Goal: Task Accomplishment & Management: Complete application form

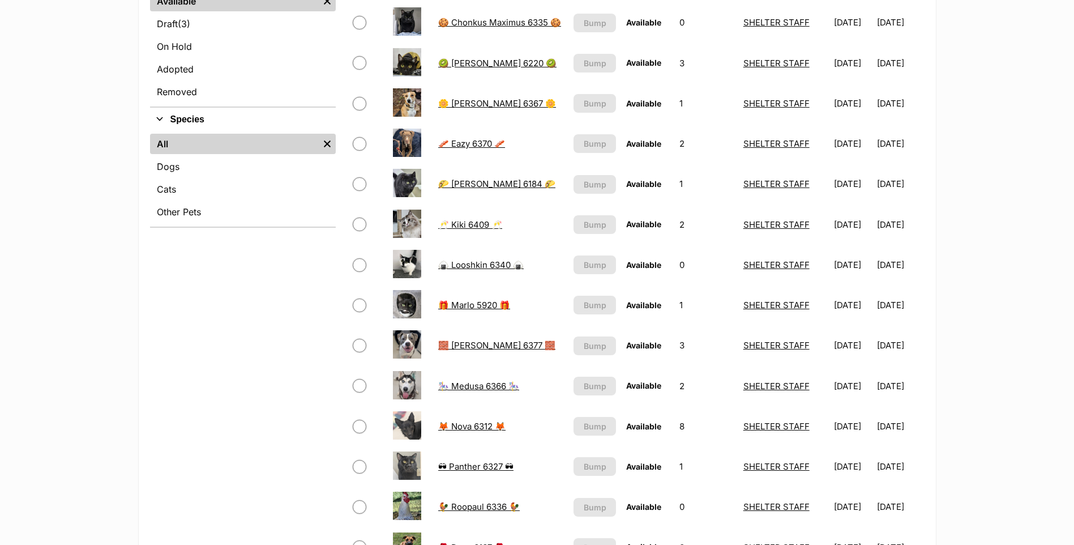
scroll to position [283, 0]
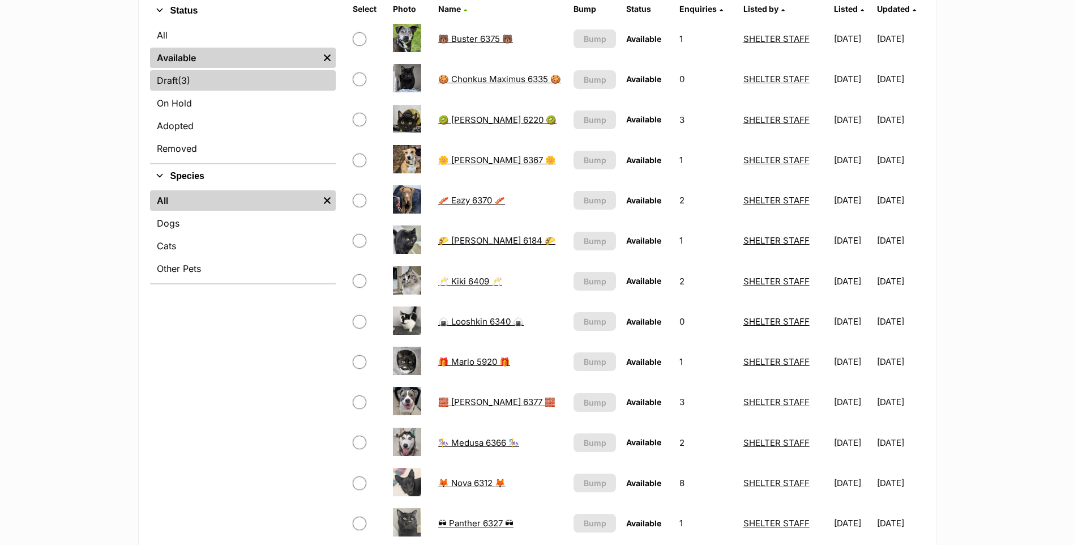
click at [216, 76] on link "Draft (3) Items" at bounding box center [243, 80] width 186 height 20
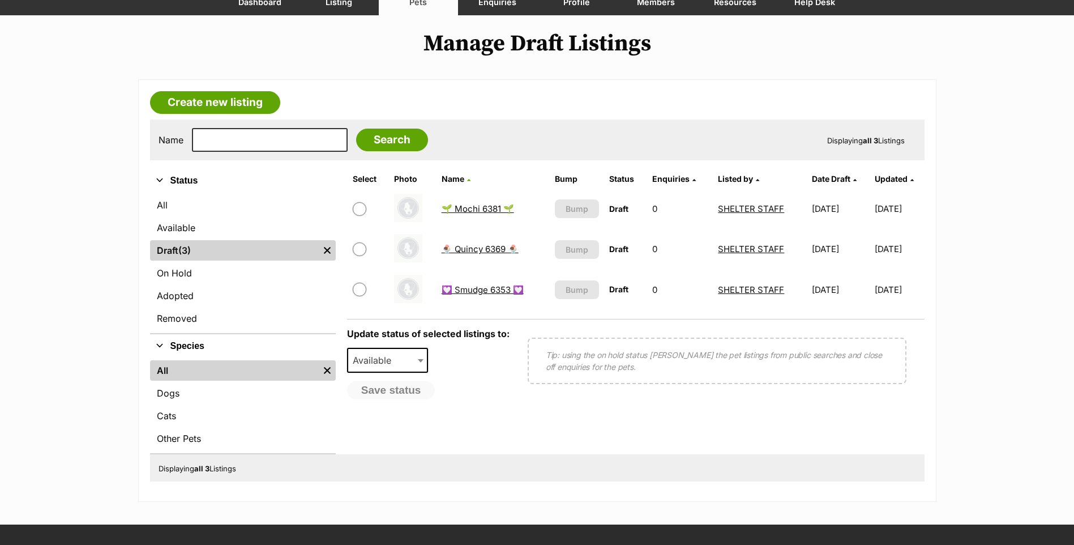
scroll to position [113, 0]
click at [190, 97] on link "Create new listing" at bounding box center [215, 102] width 130 height 23
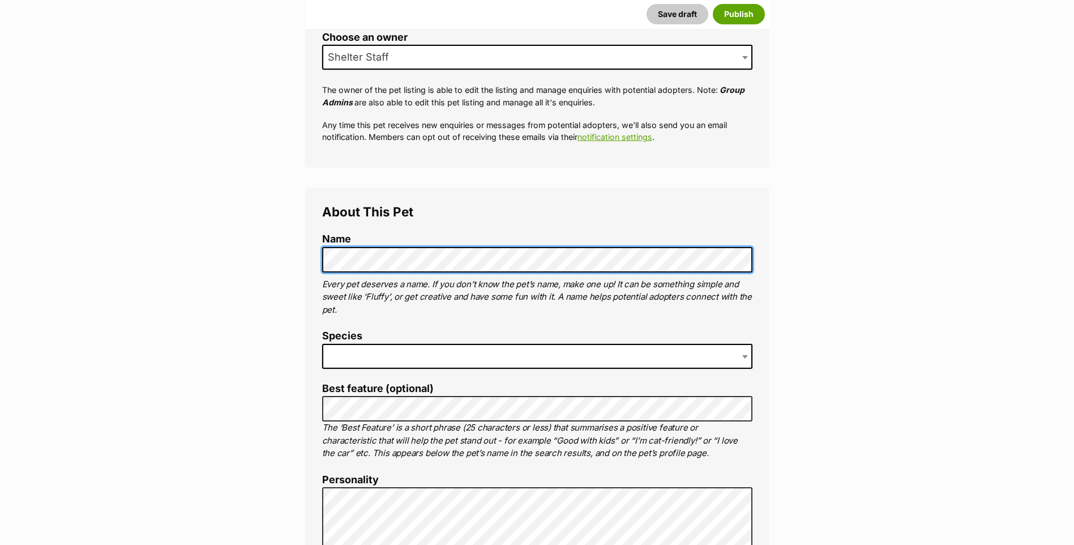
scroll to position [283, 0]
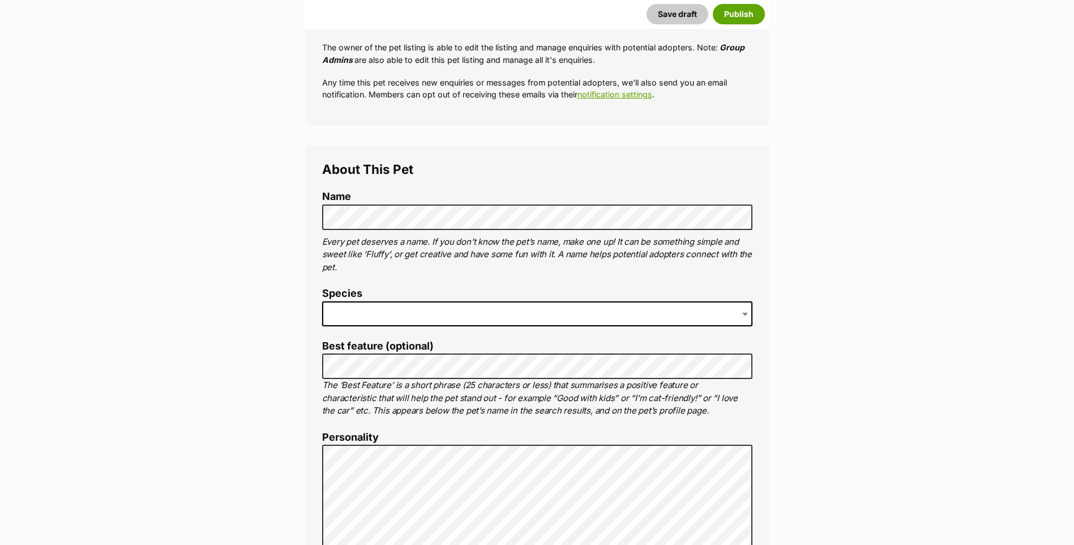
click at [382, 309] on span at bounding box center [537, 313] width 430 height 25
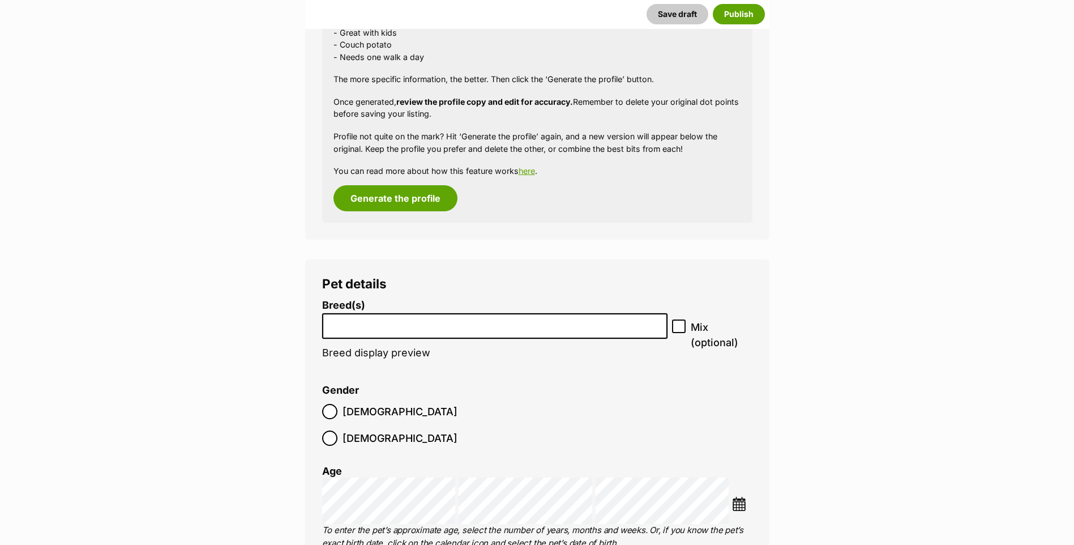
scroll to position [1189, 0]
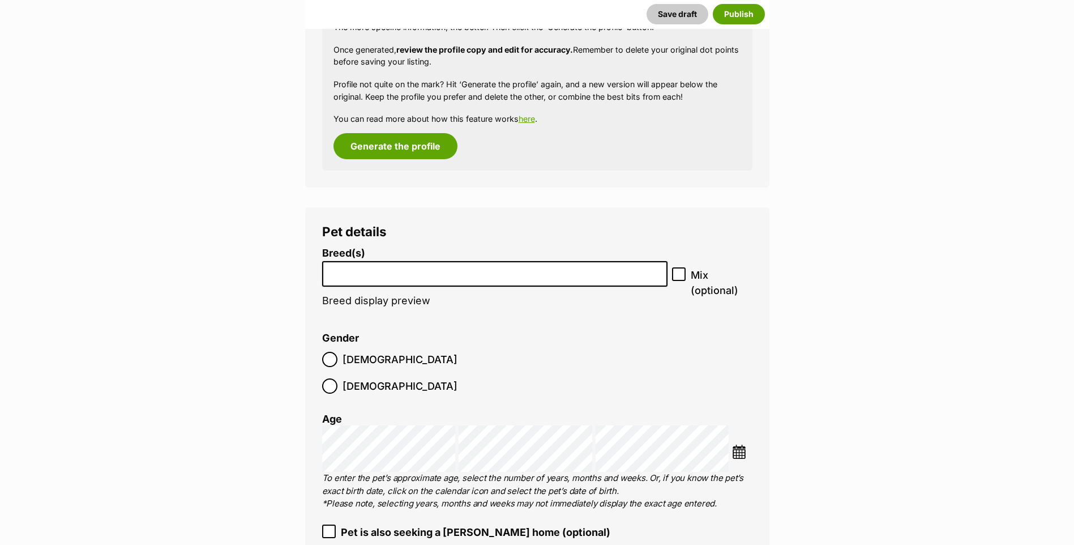
click at [429, 267] on input "search" at bounding box center [495, 271] width 338 height 12
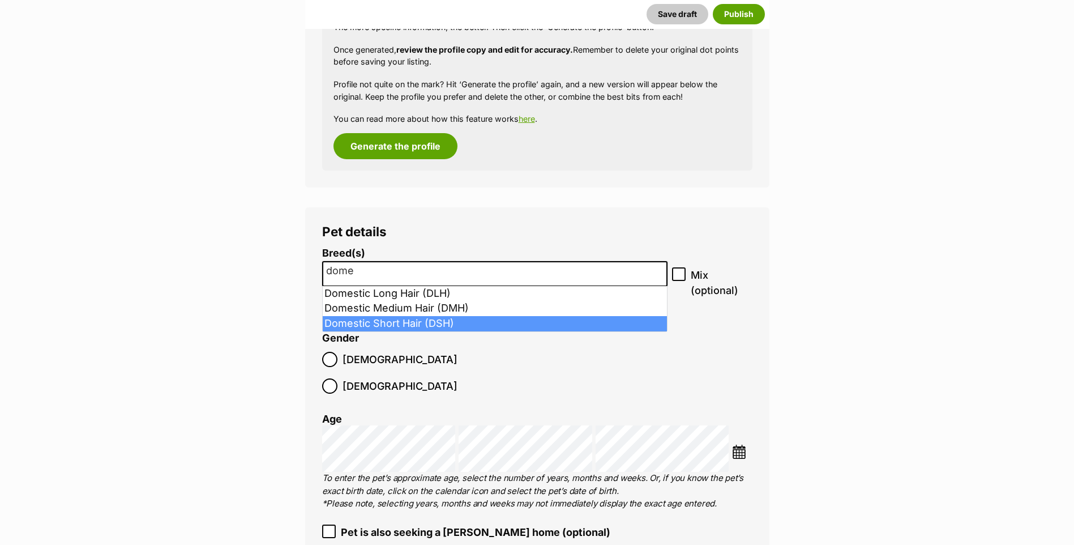
type input "dome"
select select "252102"
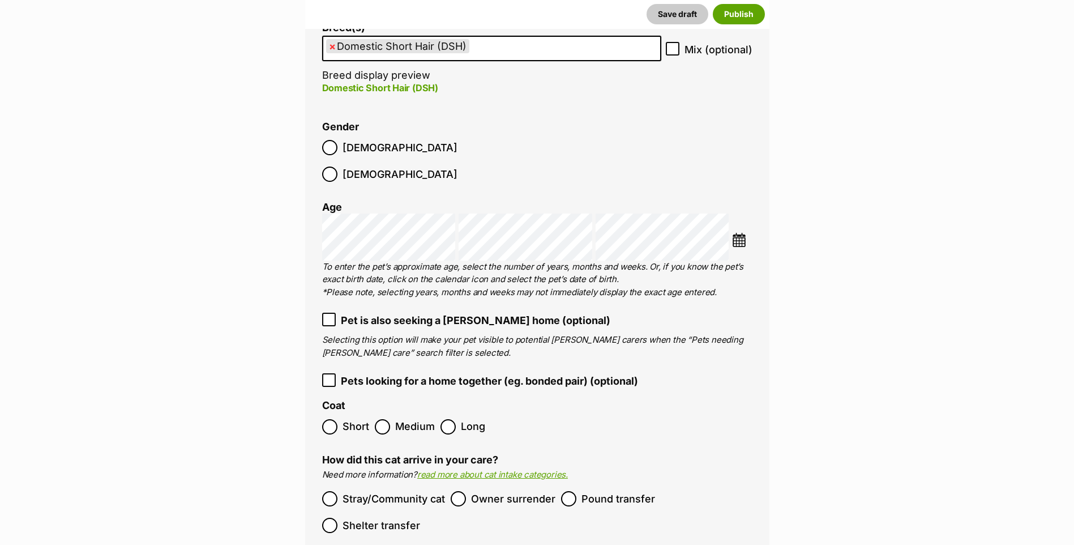
scroll to position [1416, 0]
click at [353, 418] on span "Short" at bounding box center [356, 425] width 27 height 15
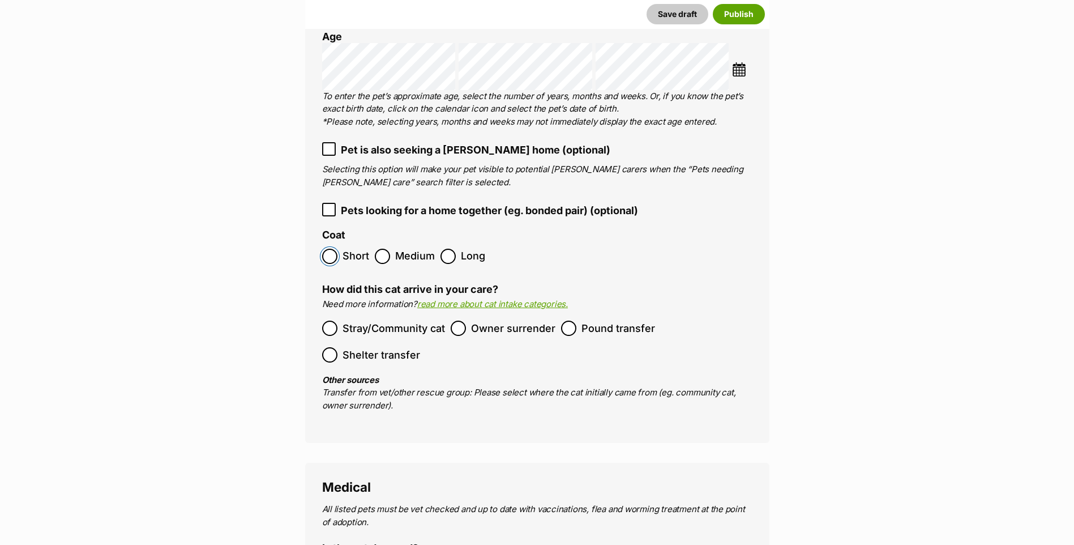
scroll to position [1586, 0]
click at [420, 320] on span "Stray/Community cat" at bounding box center [394, 327] width 103 height 15
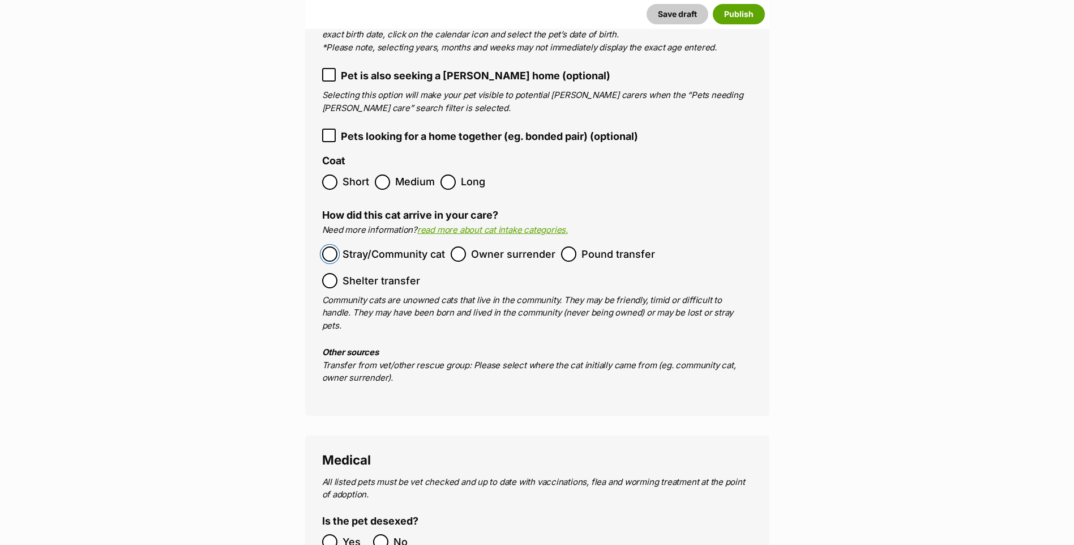
scroll to position [1756, 0]
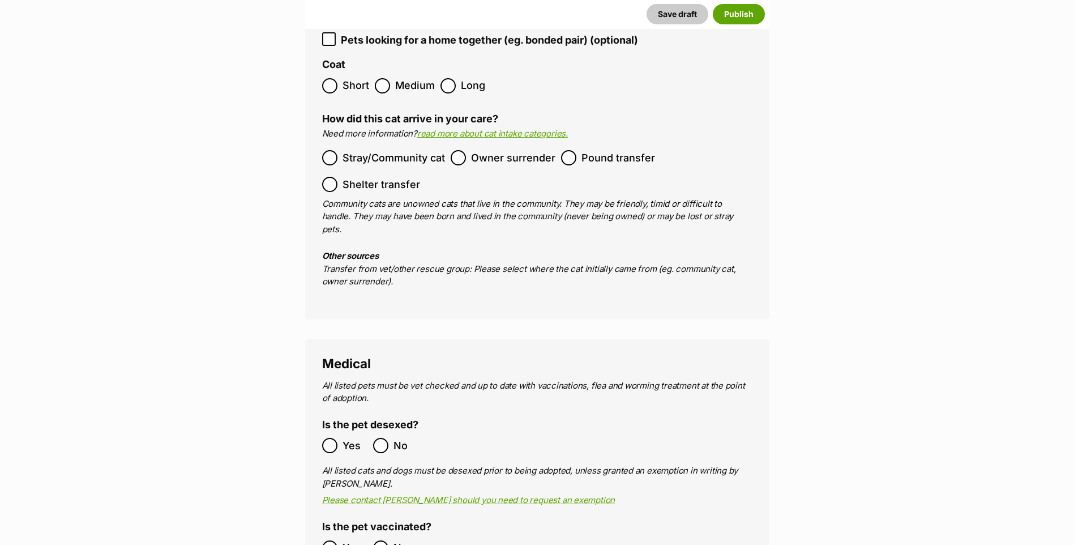
click at [362, 438] on span "Yes" at bounding box center [355, 445] width 25 height 15
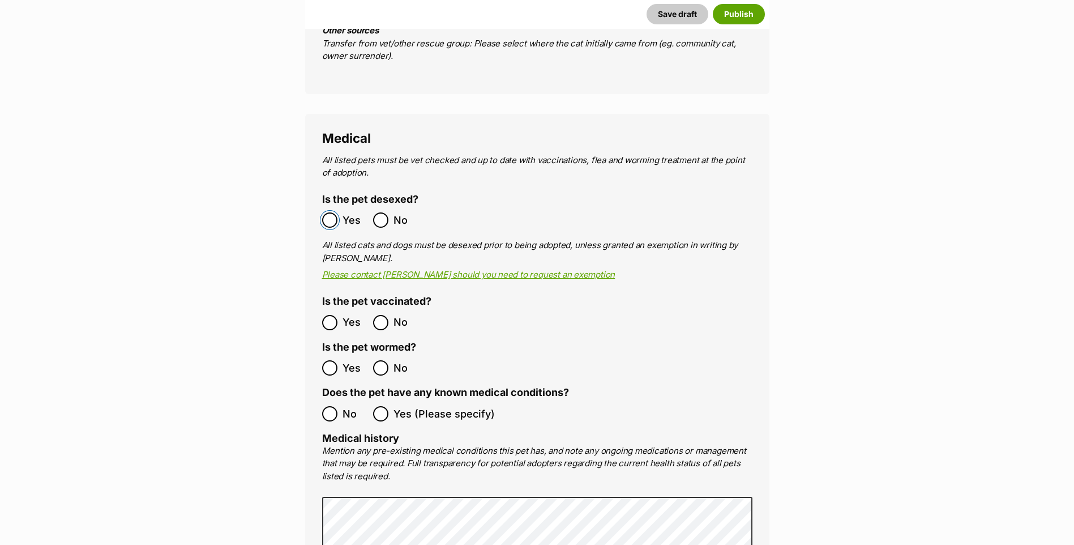
scroll to position [1982, 0]
click at [340, 308] on ol "Yes No" at bounding box center [429, 321] width 215 height 27
click at [340, 314] on label "Yes" at bounding box center [344, 321] width 45 height 15
click at [343, 359] on span "Yes" at bounding box center [355, 366] width 25 height 15
click at [338, 405] on label "No" at bounding box center [344, 412] width 45 height 15
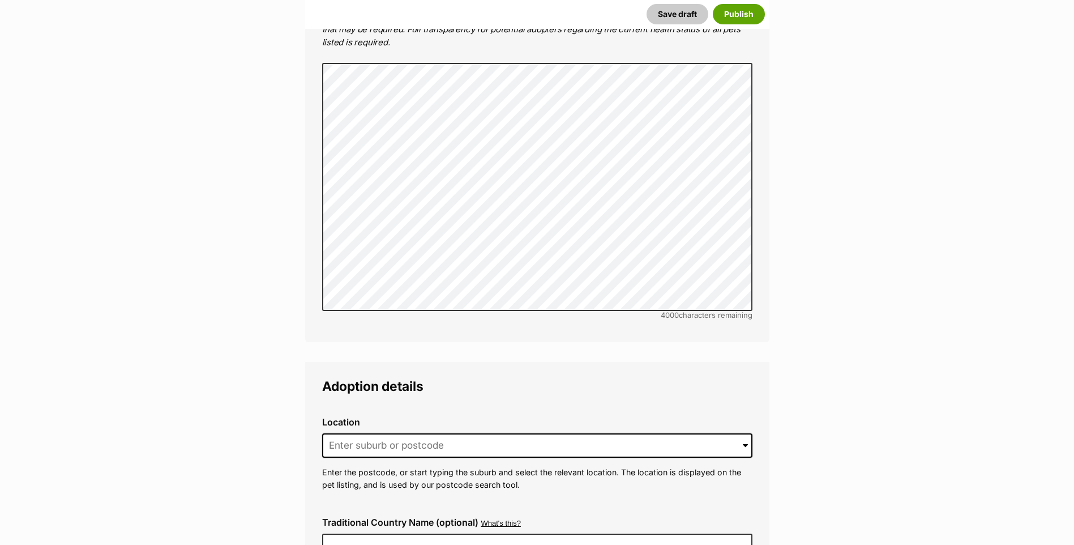
scroll to position [2435, 0]
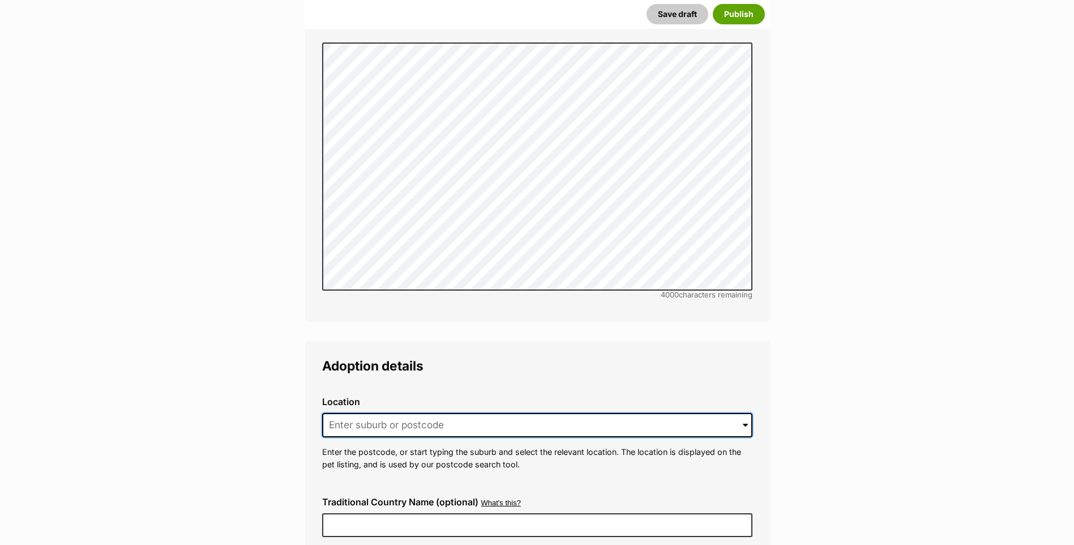
click at [463, 413] on input at bounding box center [537, 425] width 430 height 25
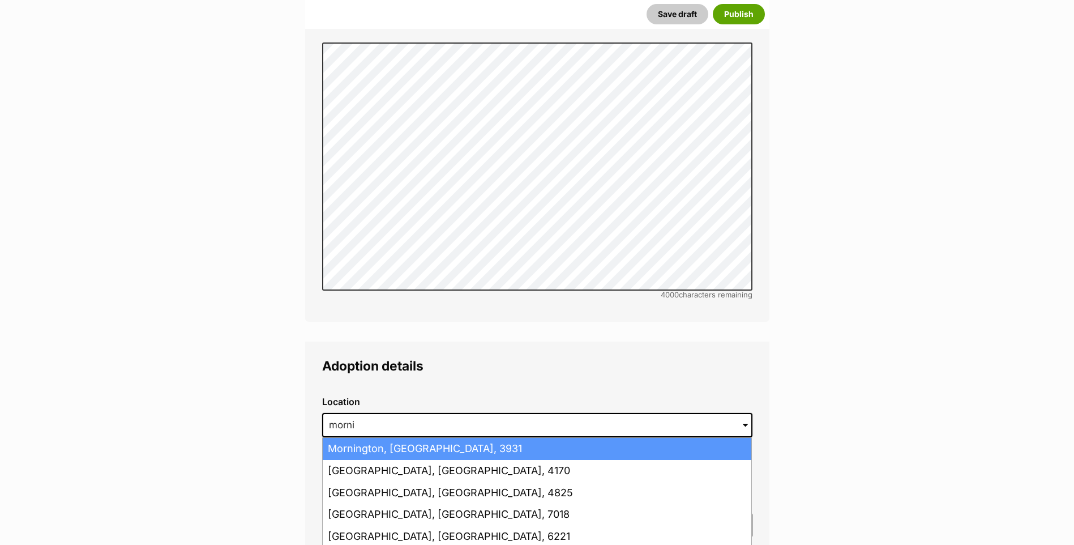
click at [454, 438] on li "Mornington, Victoria, 3931" at bounding box center [537, 449] width 429 height 22
type input "Mornington, Victoria, 3931"
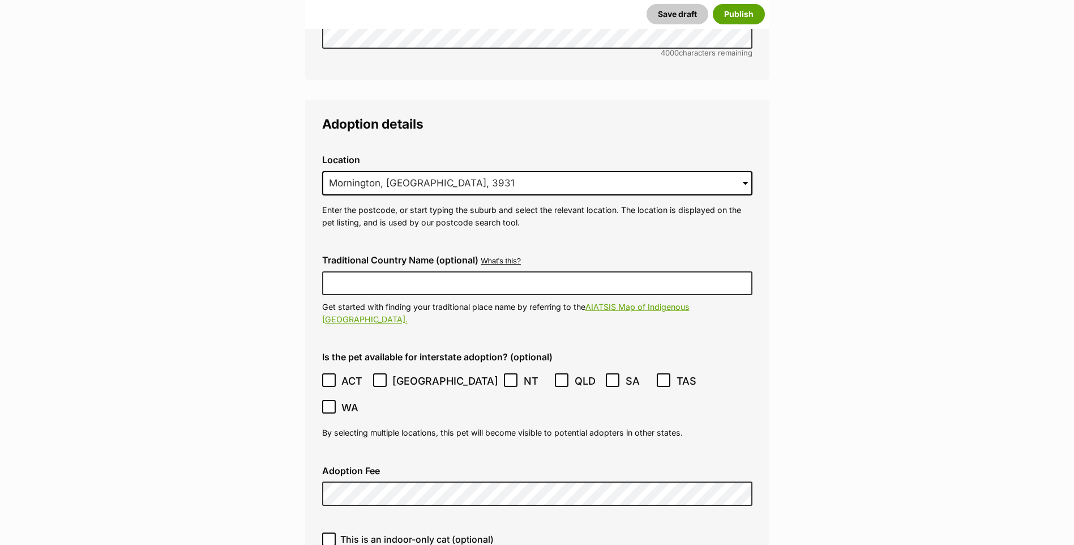
scroll to position [2718, 0]
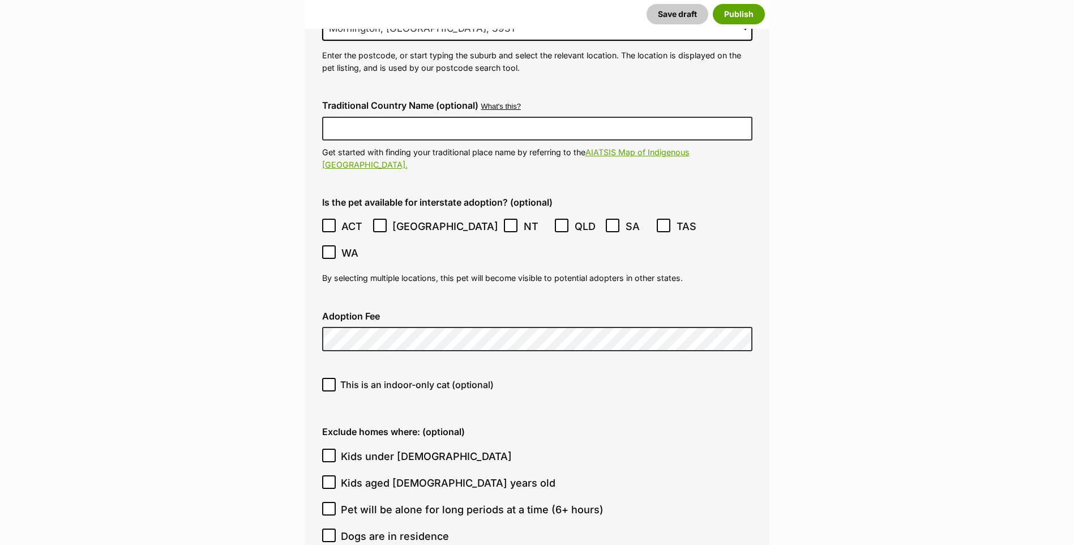
click at [420, 378] on span "This is an indoor-only cat (optional)" at bounding box center [416, 385] width 153 height 14
click at [336, 378] on input "This is an indoor-only cat (optional)" at bounding box center [329, 385] width 14 height 14
checkbox input "true"
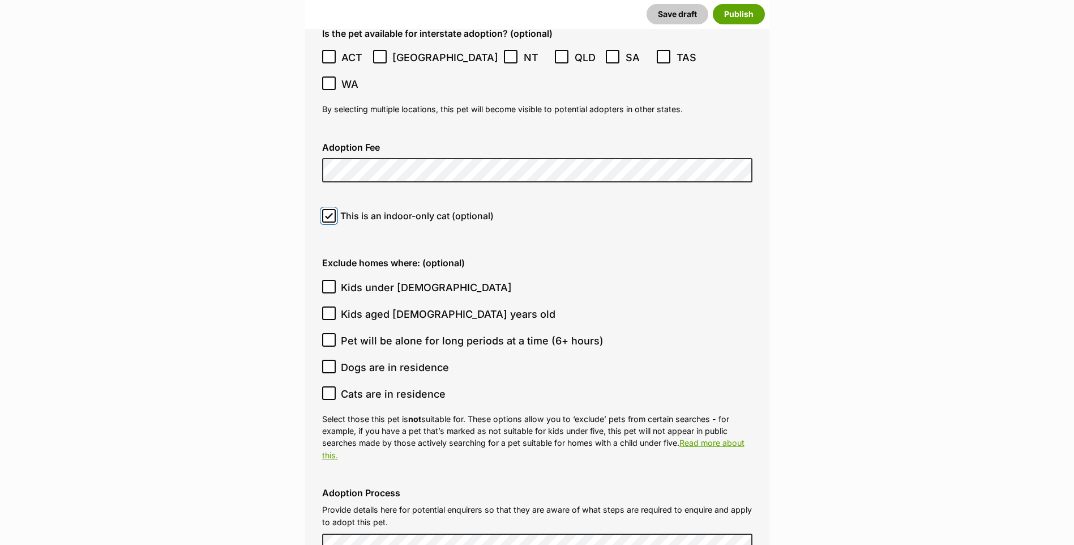
scroll to position [3001, 0]
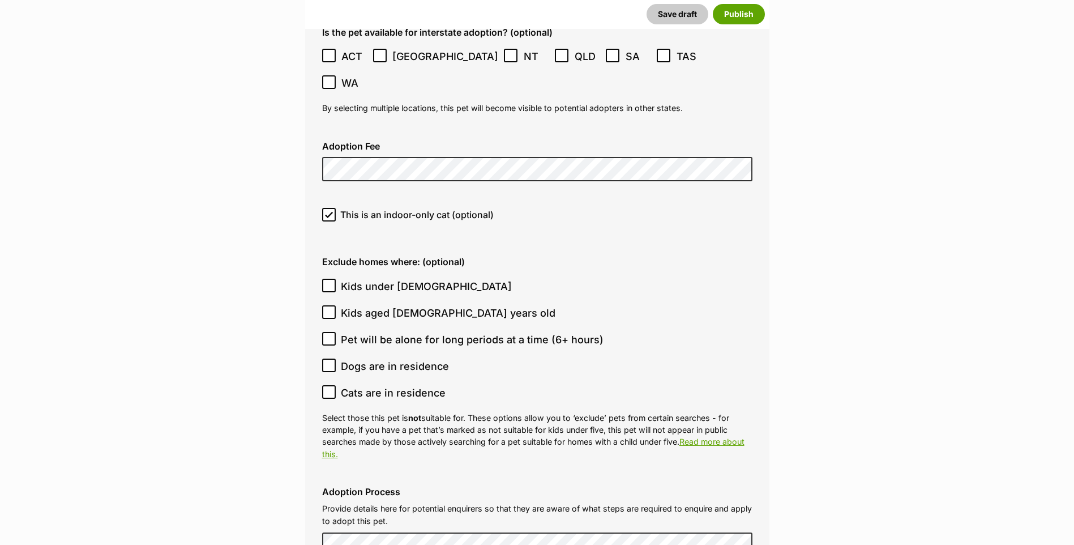
click at [386, 279] on span "Kids under 5 years old" at bounding box center [426, 286] width 171 height 15
click at [336, 279] on input "Kids under 5 years old" at bounding box center [329, 286] width 14 height 14
checkbox input "true"
click at [397, 305] on span "Kids aged 6-12 years old" at bounding box center [448, 312] width 215 height 15
click at [336, 305] on input "Kids aged 6-12 years old" at bounding box center [329, 312] width 14 height 14
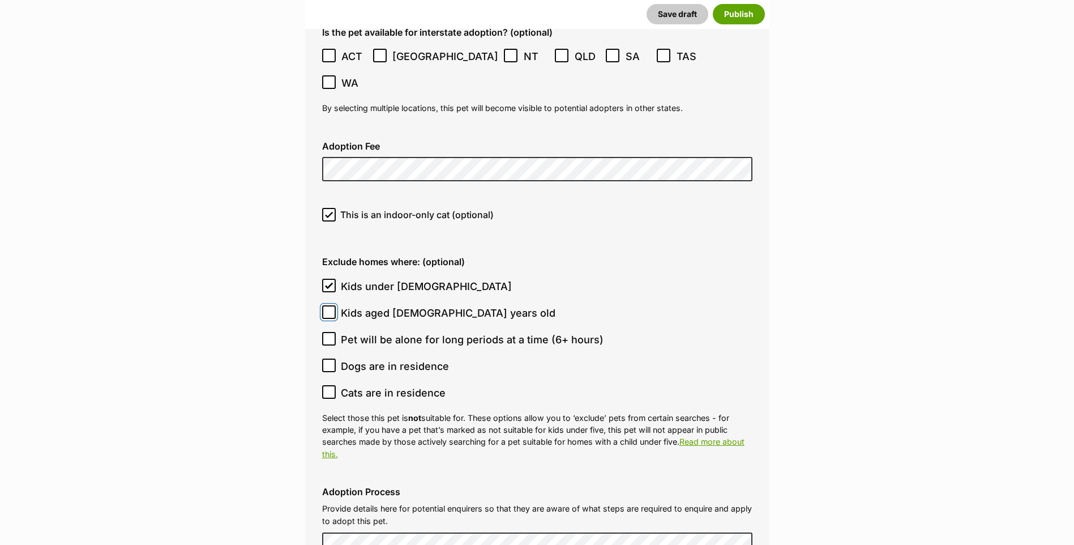
checkbox input "true"
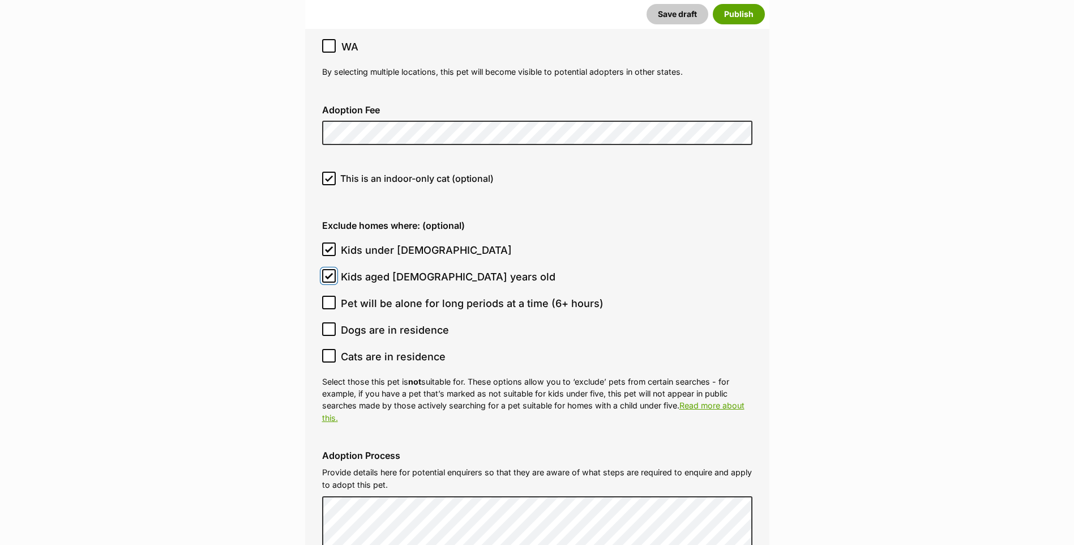
scroll to position [3058, 0]
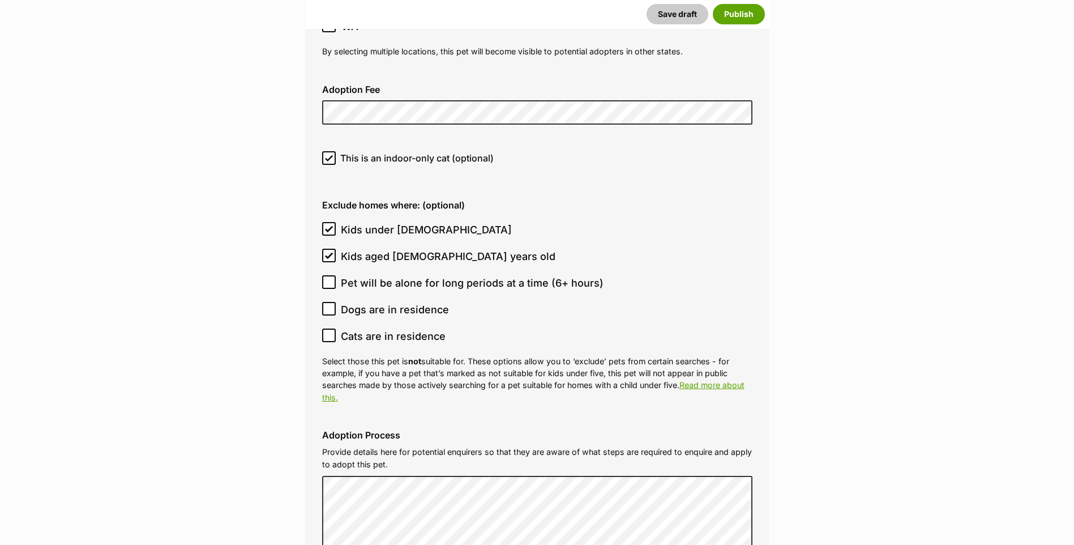
click at [373, 302] on span "Dogs are in residence" at bounding box center [395, 309] width 108 height 15
click at [336, 302] on input "Dogs are in residence" at bounding box center [329, 309] width 14 height 14
checkbox input "true"
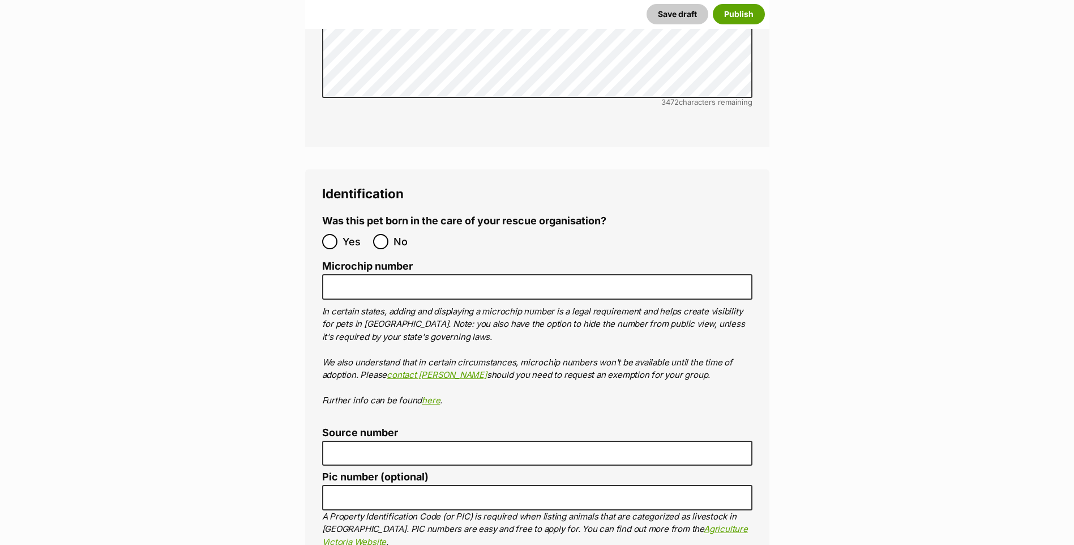
scroll to position [3738, 0]
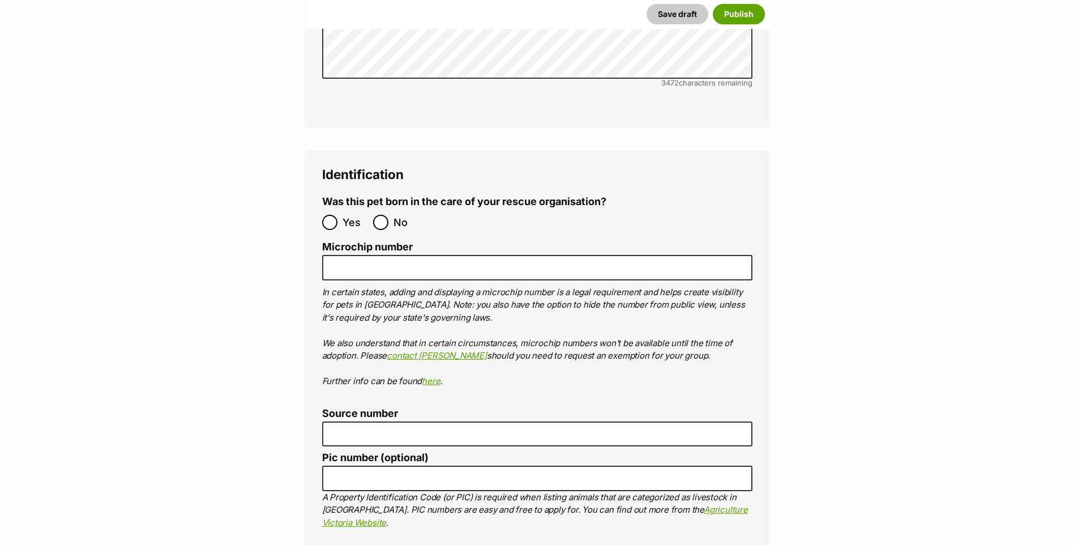
click at [396, 215] on span "No" at bounding box center [406, 222] width 25 height 15
click at [388, 215] on input "No" at bounding box center [380, 222] width 15 height 15
radio input "true"
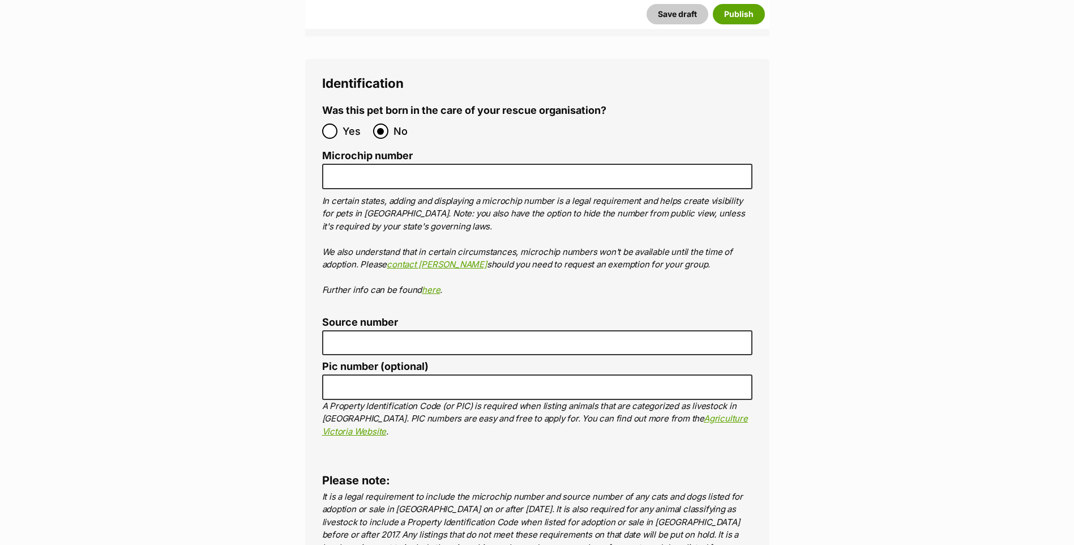
scroll to position [3907, 0]
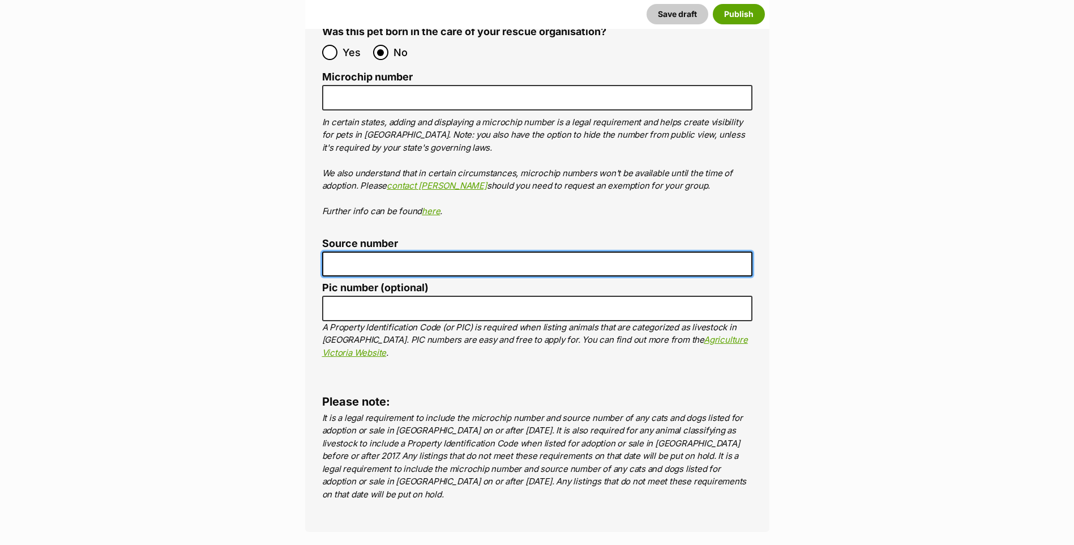
click at [569, 251] on input "Source number" at bounding box center [537, 263] width 430 height 25
type input "BR112395"
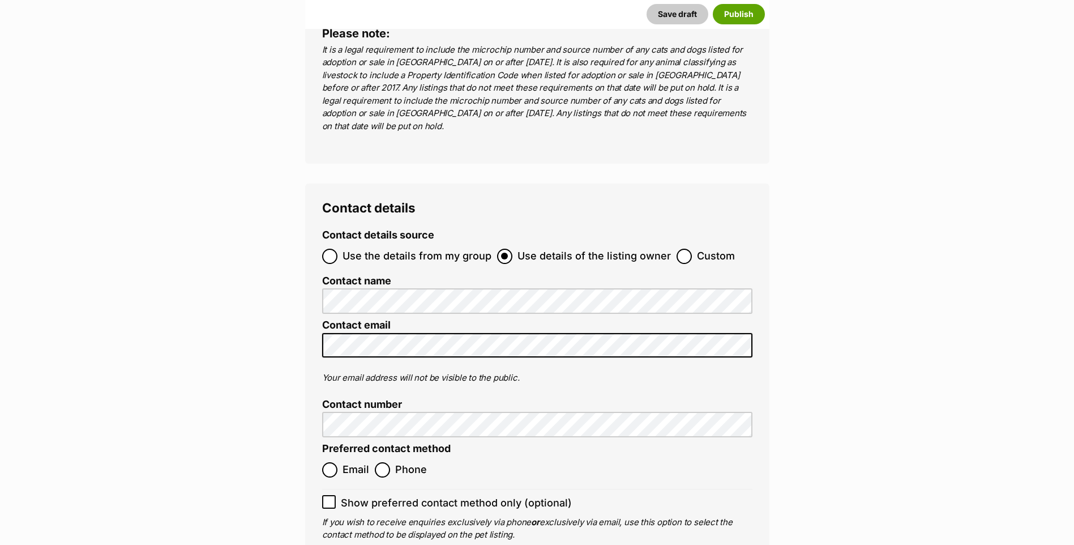
scroll to position [4304, 0]
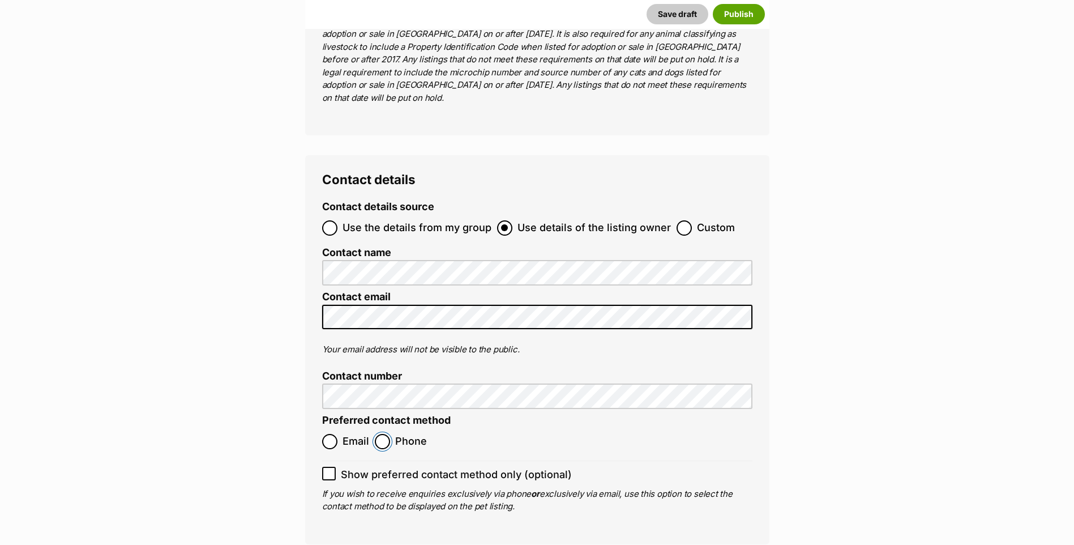
click at [379, 434] on input "Phone" at bounding box center [382, 441] width 15 height 15
radio input "true"
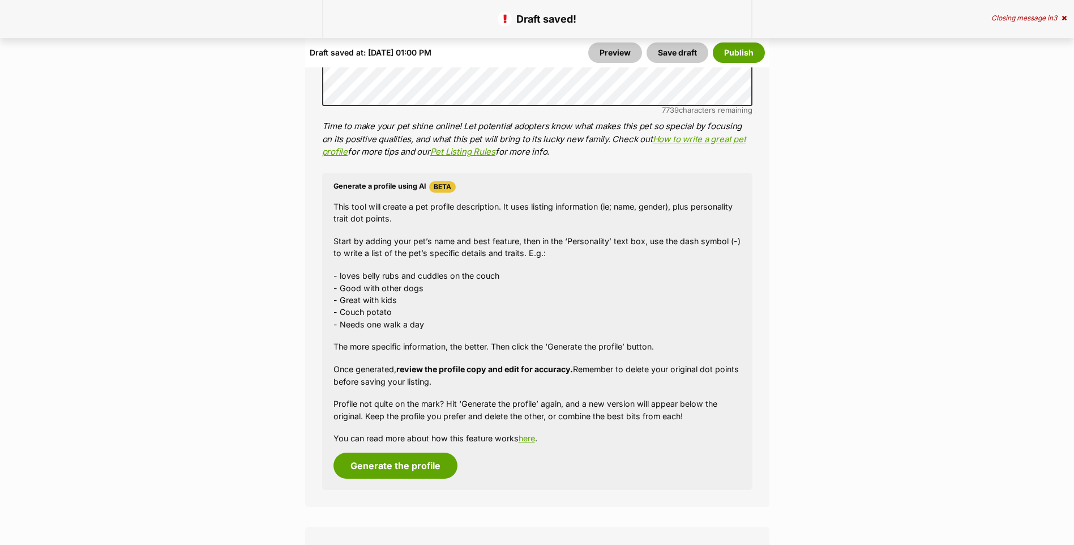
scroll to position [1133, 0]
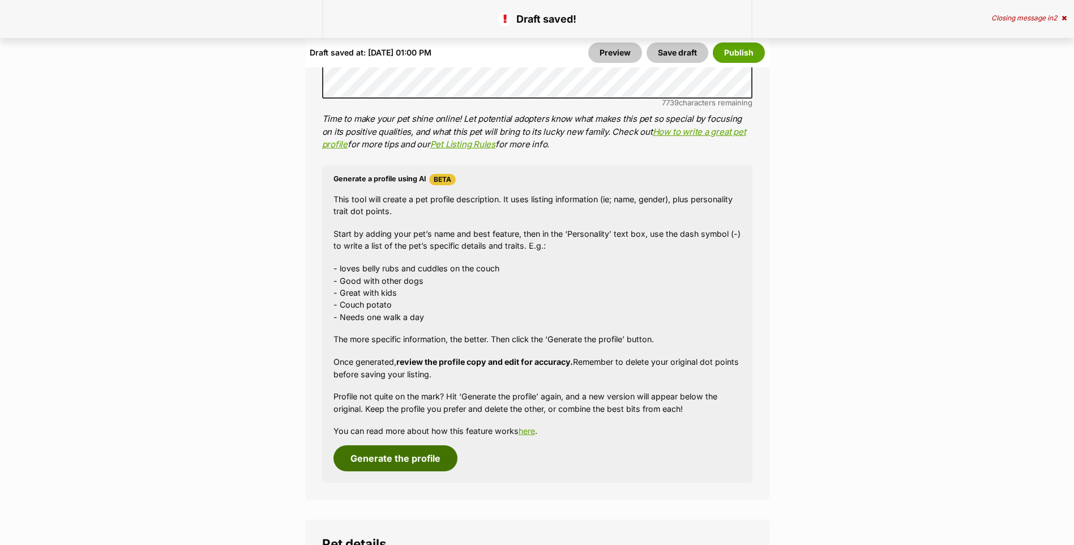
click at [402, 464] on button "Generate the profile" at bounding box center [396, 458] width 124 height 26
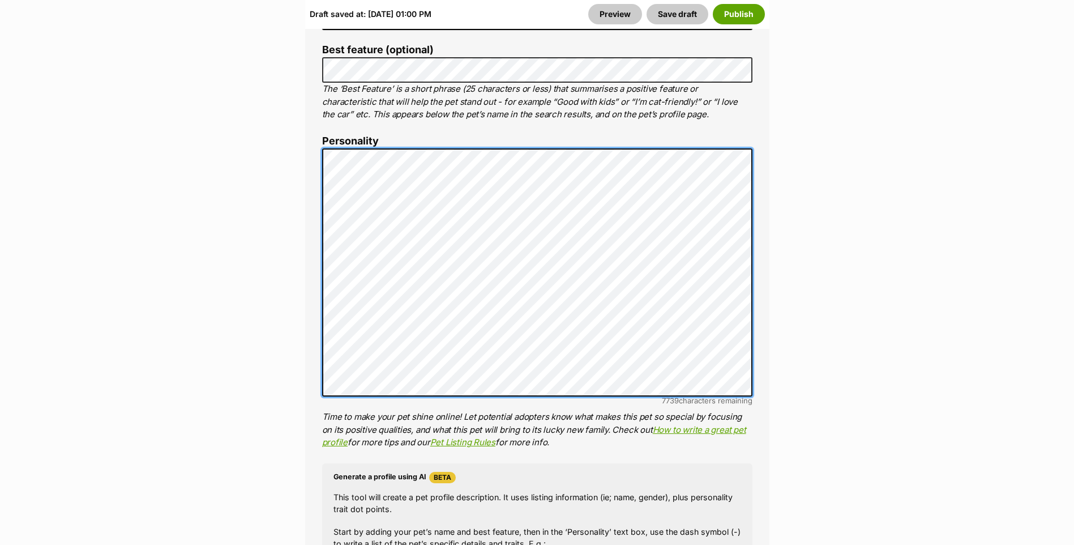
scroll to position [70, 0]
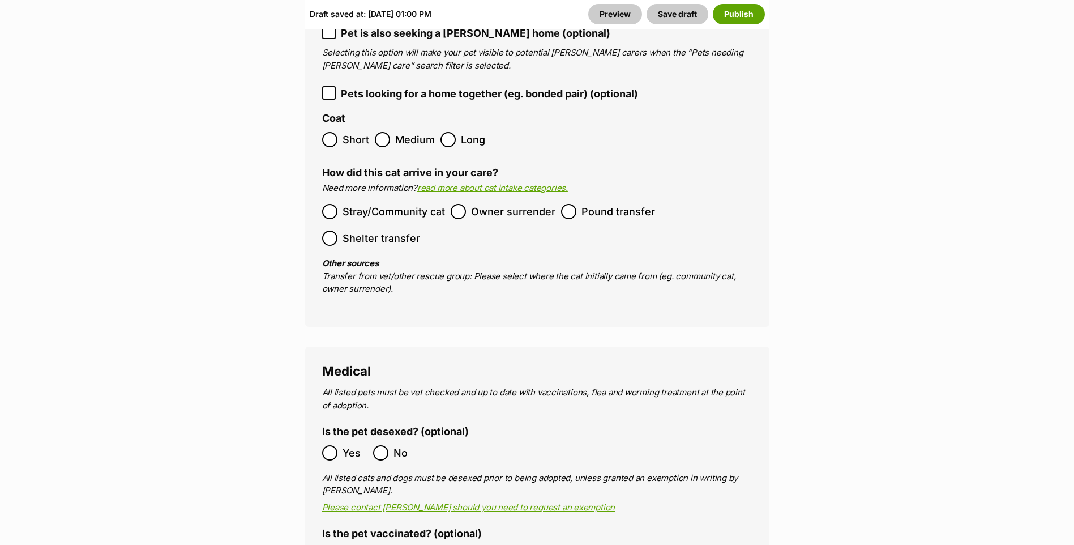
scroll to position [1967, 0]
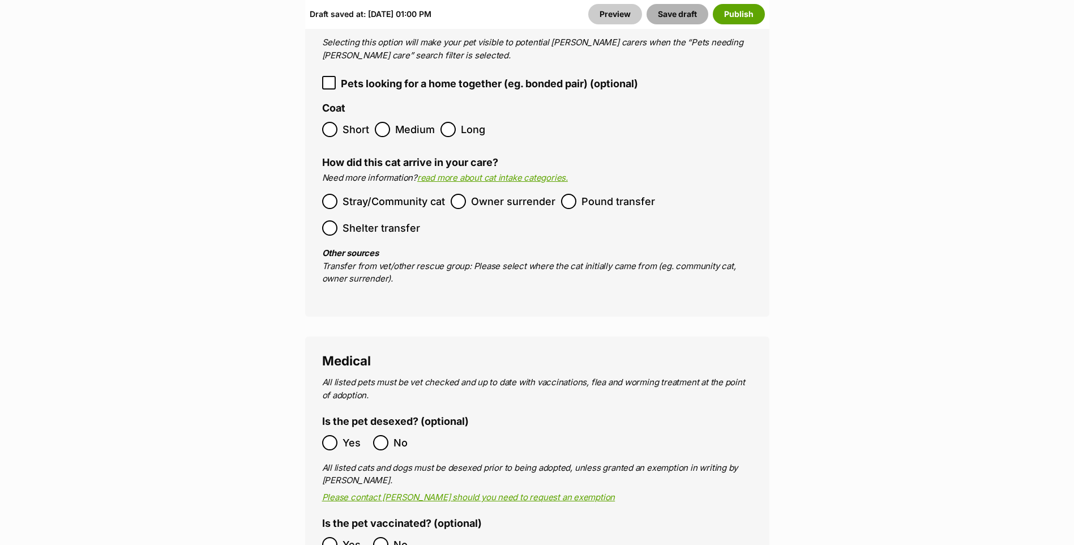
click at [679, 12] on button "Save draft" at bounding box center [678, 14] width 62 height 20
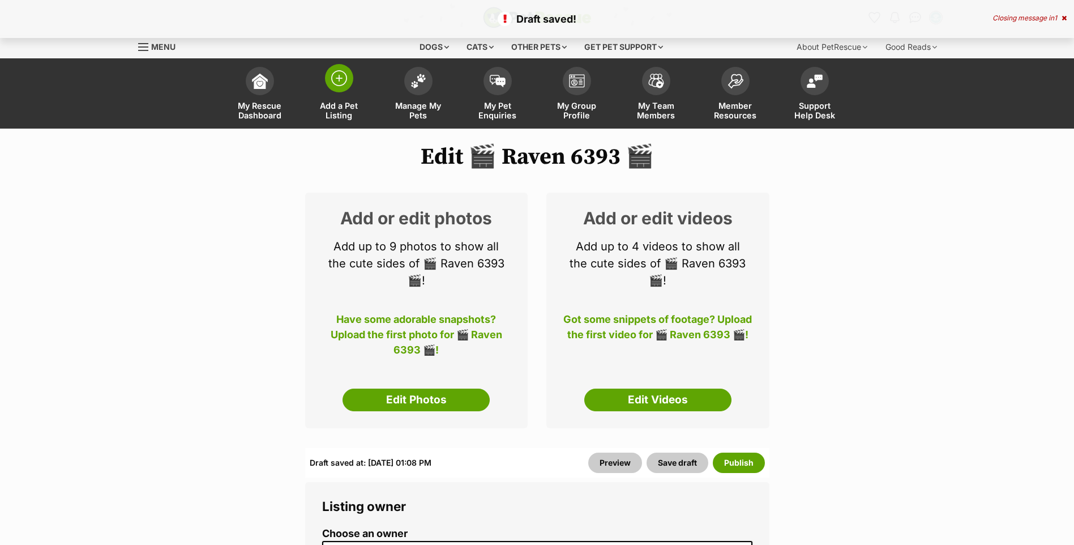
click at [348, 96] on link "Add a Pet Listing" at bounding box center [339, 94] width 79 height 67
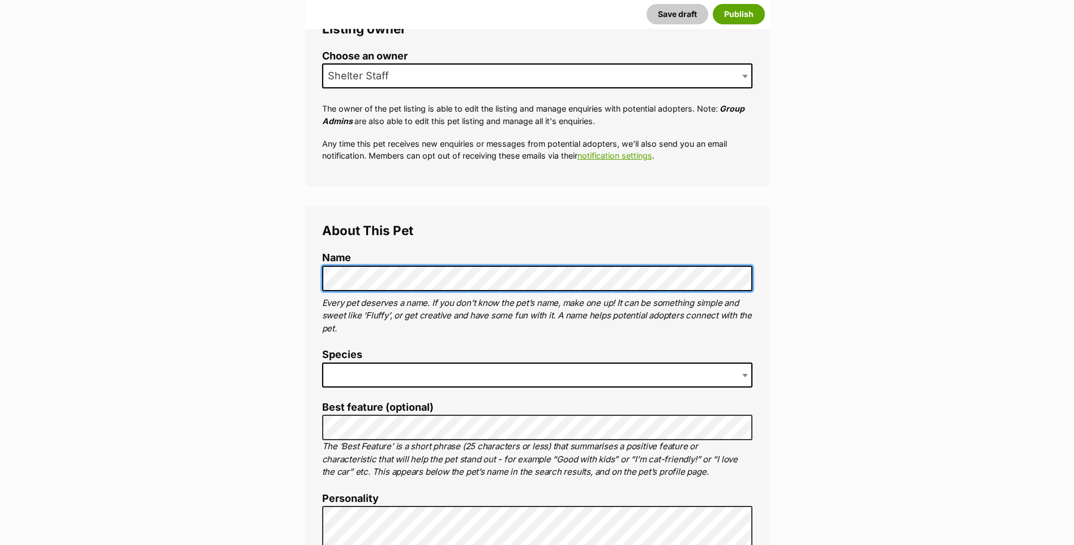
scroll to position [227, 0]
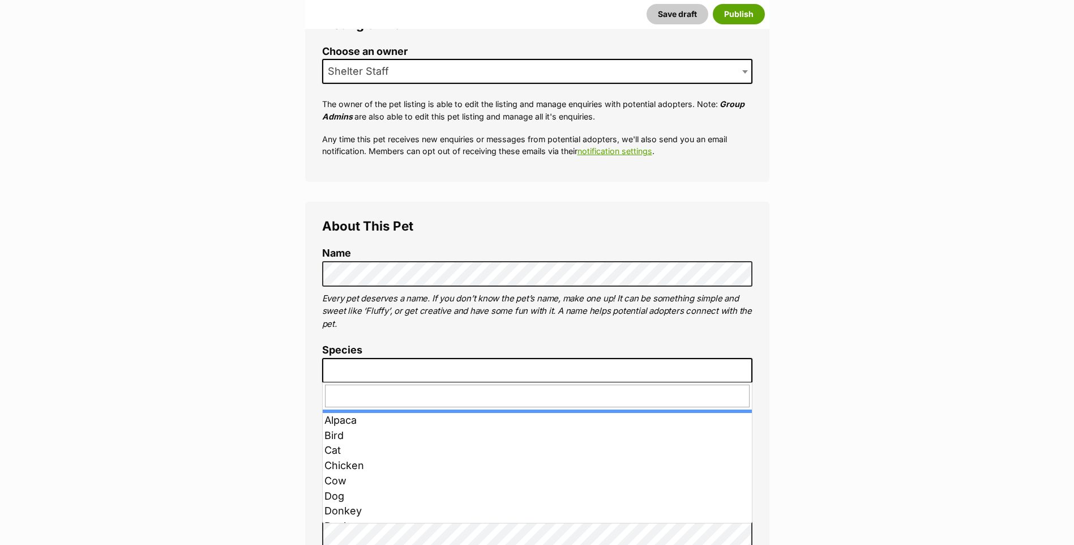
click at [441, 358] on span at bounding box center [537, 370] width 430 height 25
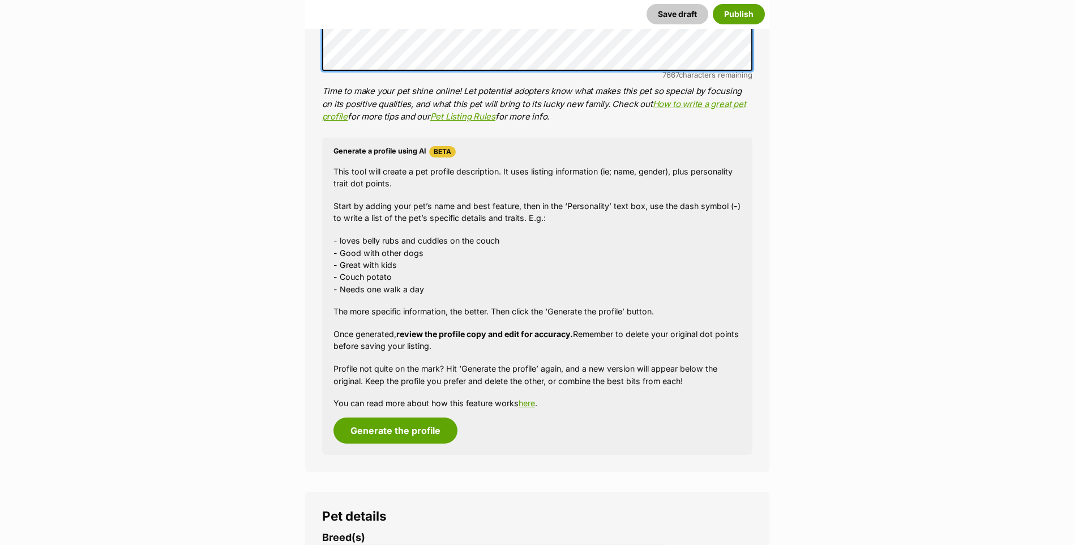
scroll to position [906, 0]
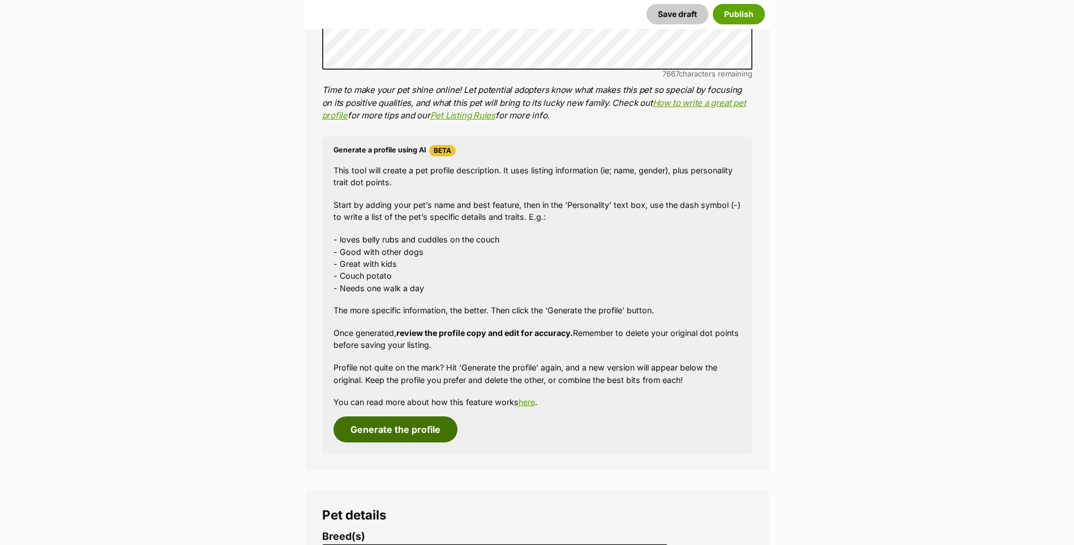
click at [373, 434] on button "Generate the profile" at bounding box center [396, 429] width 124 height 26
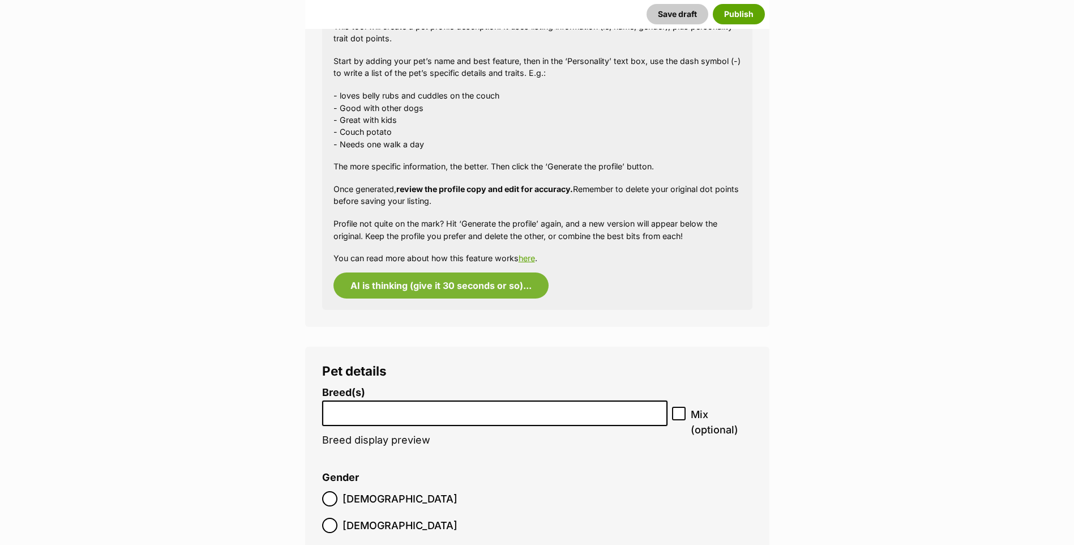
scroll to position [1076, 0]
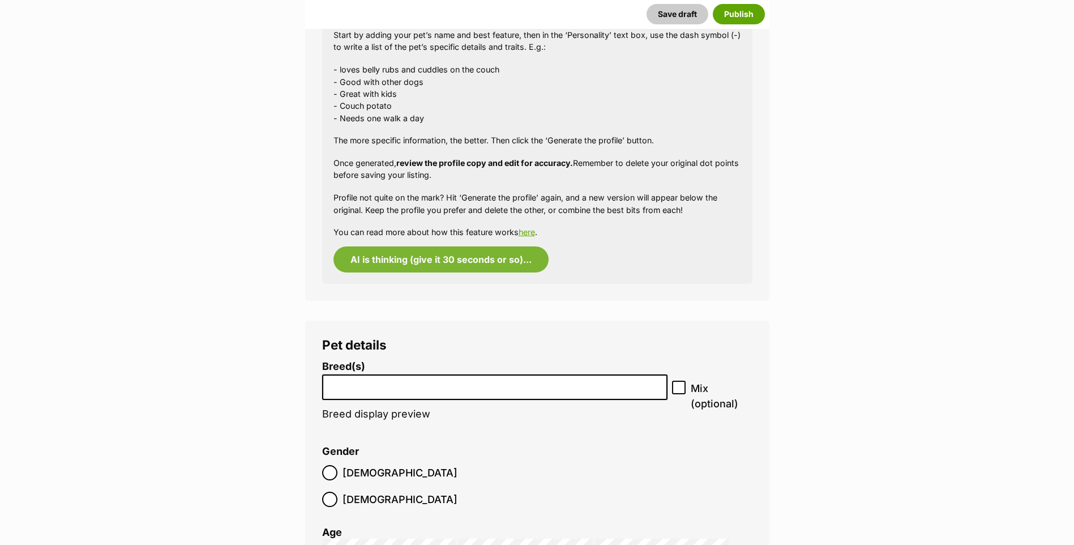
click at [387, 398] on li at bounding box center [495, 386] width 338 height 23
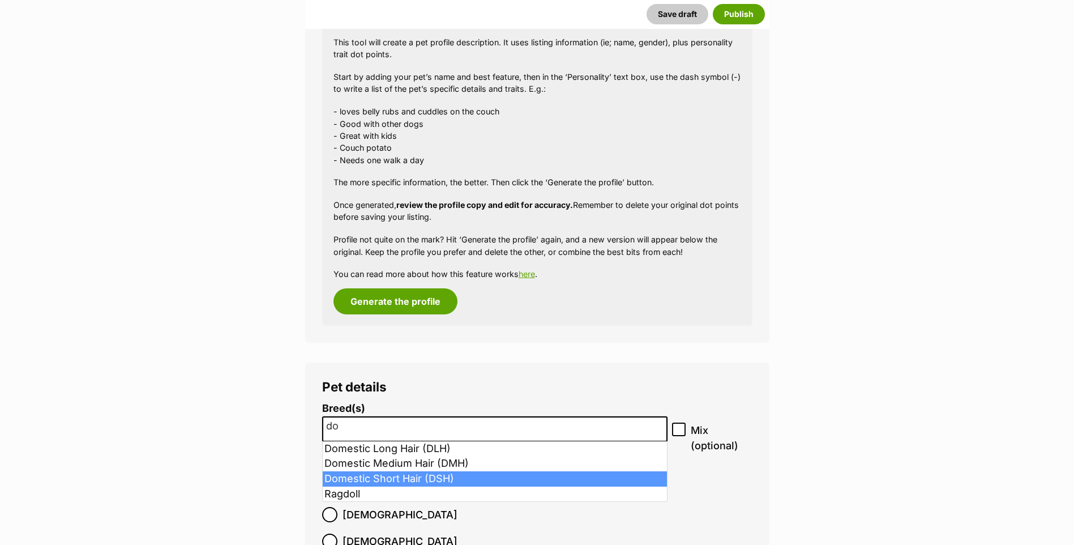
type input "do"
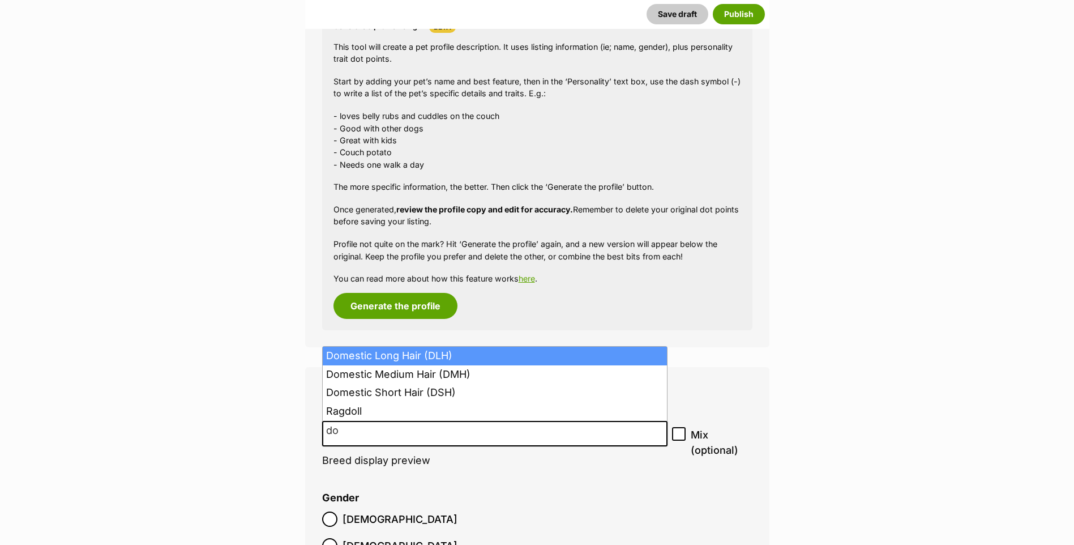
scroll to position [1202, 0]
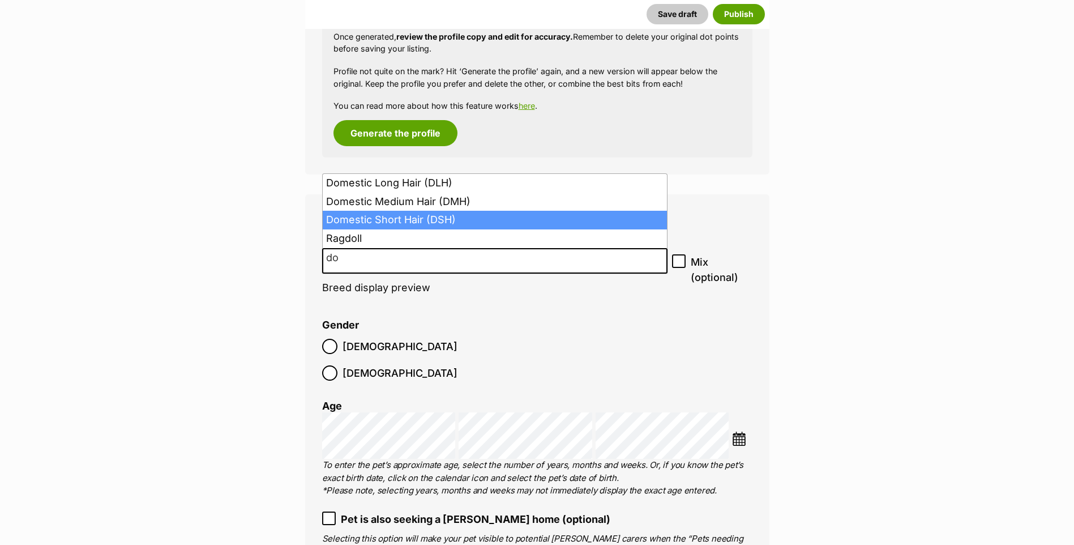
select select "252102"
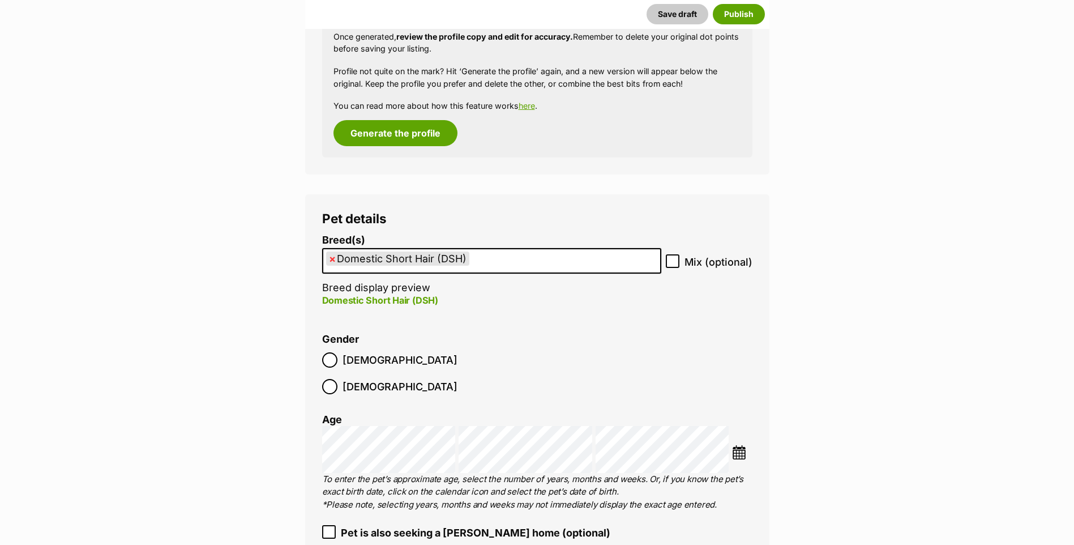
click at [396, 379] on span "Female" at bounding box center [400, 386] width 115 height 15
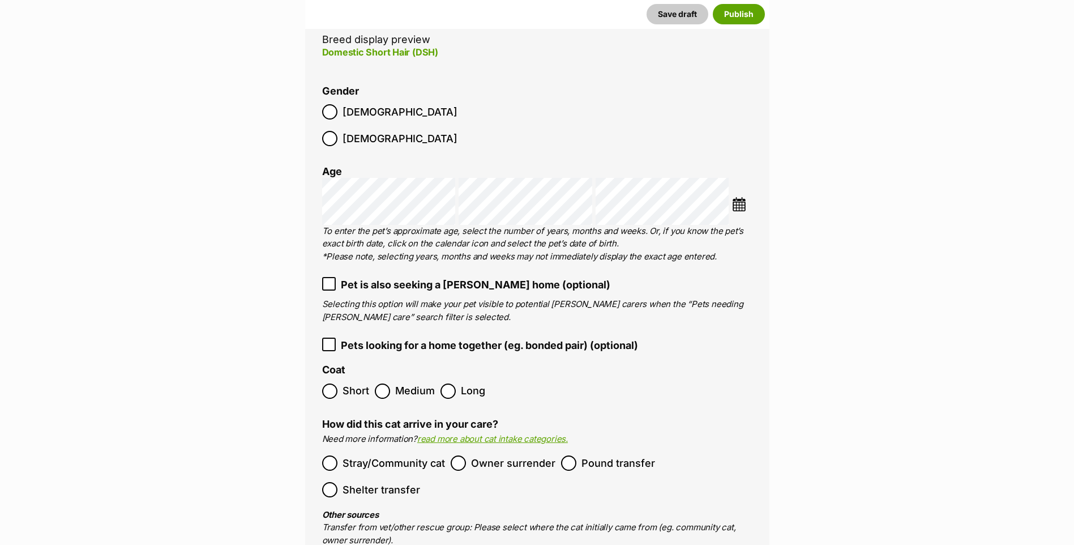
scroll to position [1485, 0]
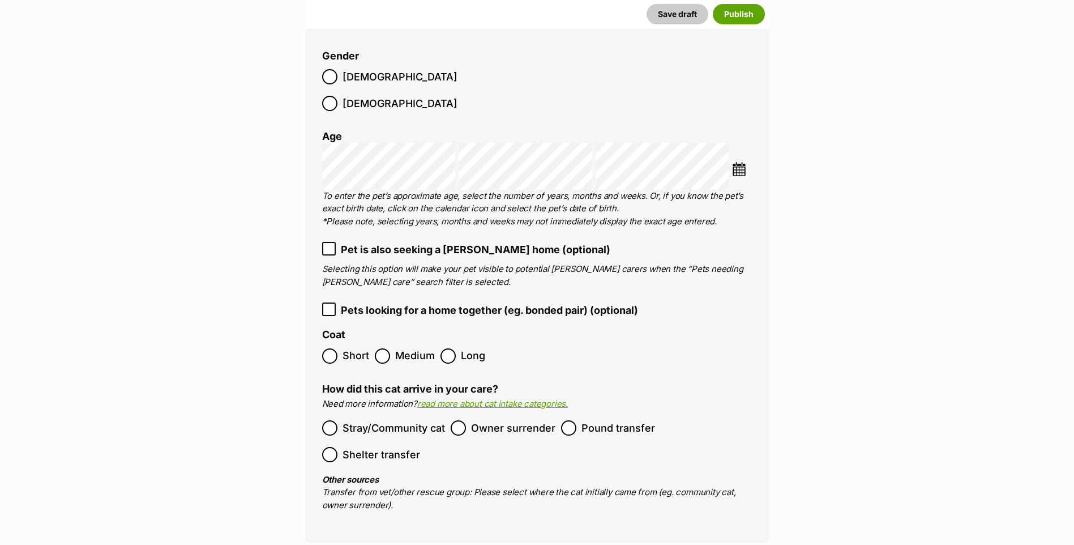
click at [349, 348] on span "Short" at bounding box center [356, 355] width 27 height 15
click at [409, 420] on span "Stray/Community cat" at bounding box center [394, 427] width 103 height 15
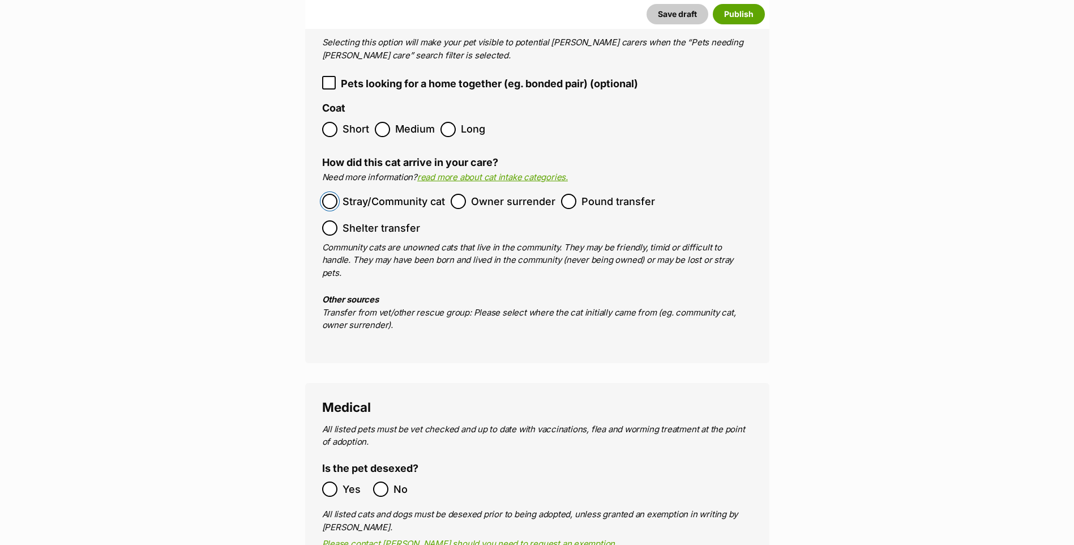
scroll to position [1769, 0]
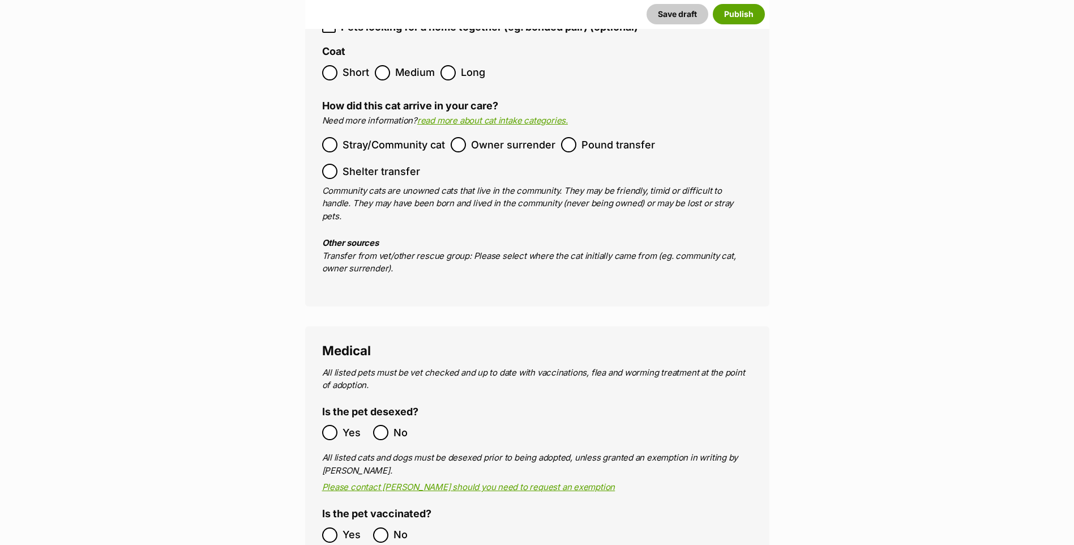
click at [354, 425] on span "Yes" at bounding box center [355, 432] width 25 height 15
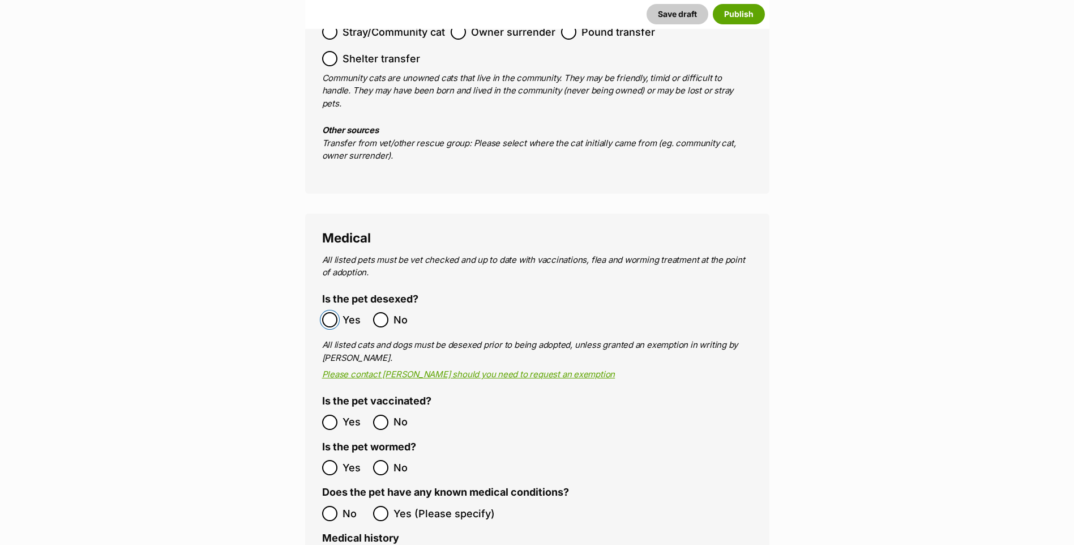
scroll to position [1882, 0]
click at [348, 414] on span "Yes" at bounding box center [355, 421] width 25 height 15
click at [348, 459] on span "Yes" at bounding box center [355, 466] width 25 height 15
click at [344, 505] on span "No" at bounding box center [355, 512] width 25 height 15
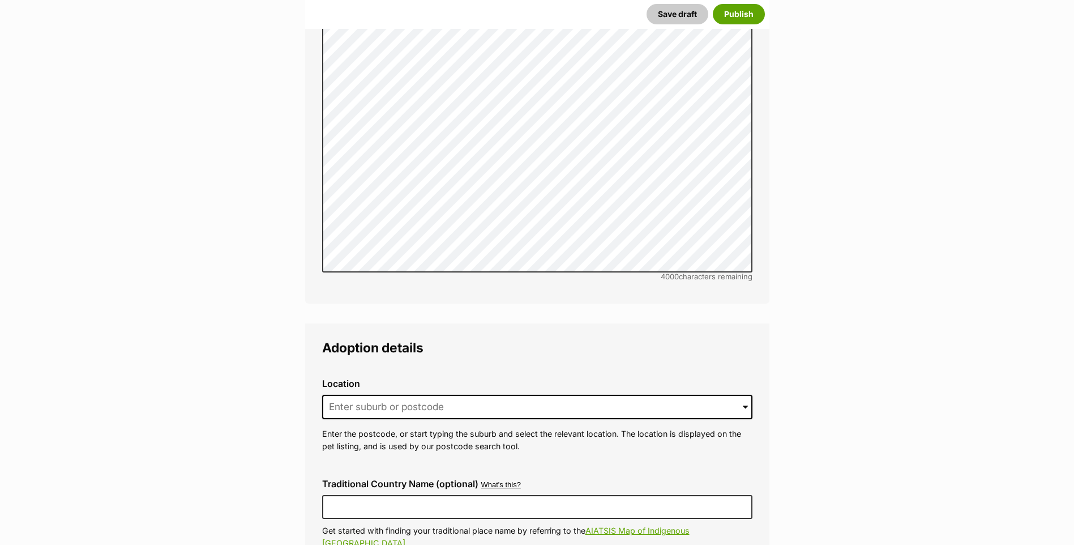
scroll to position [2505, 0]
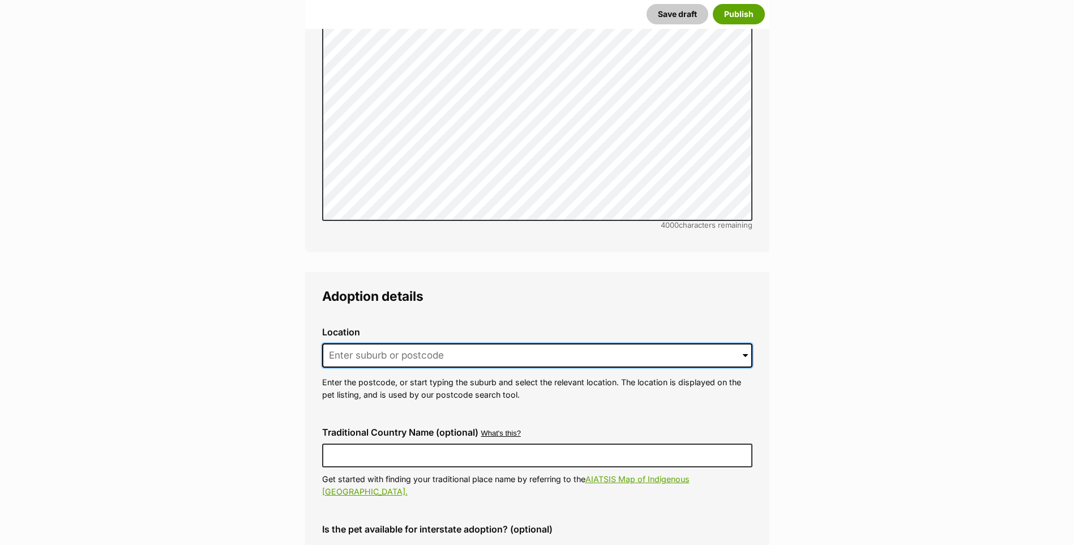
click at [494, 343] on input at bounding box center [537, 355] width 430 height 25
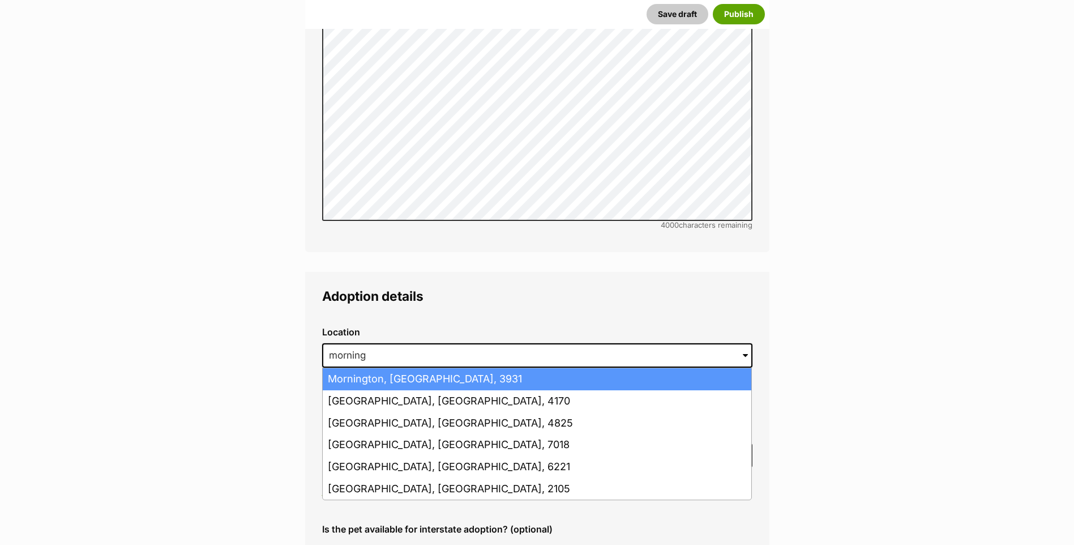
click at [437, 368] on li "Mornington, Victoria, 3931" at bounding box center [537, 379] width 429 height 22
type input "Mornington, Victoria, 3931"
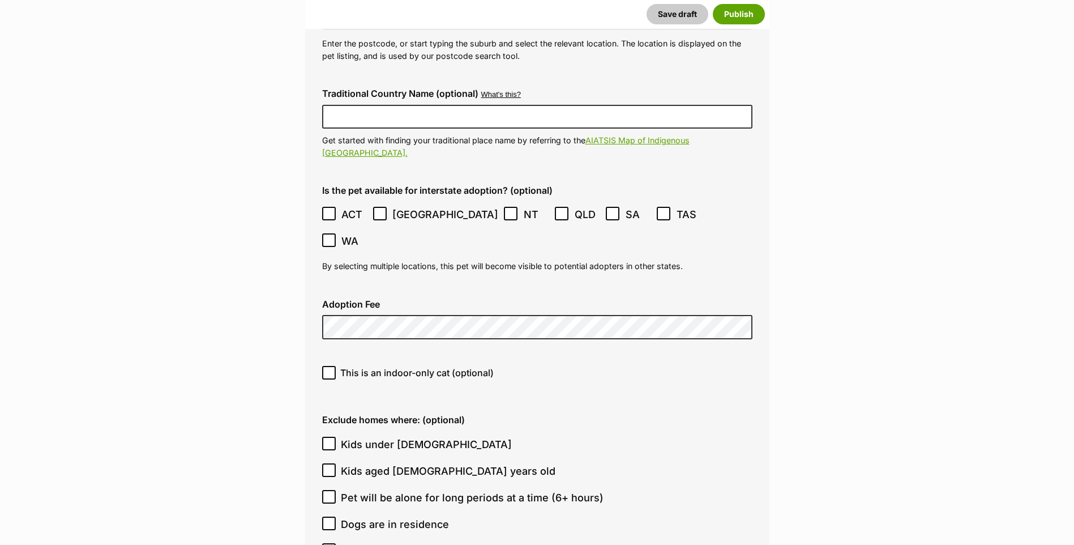
scroll to position [2845, 0]
type input "BR112395"
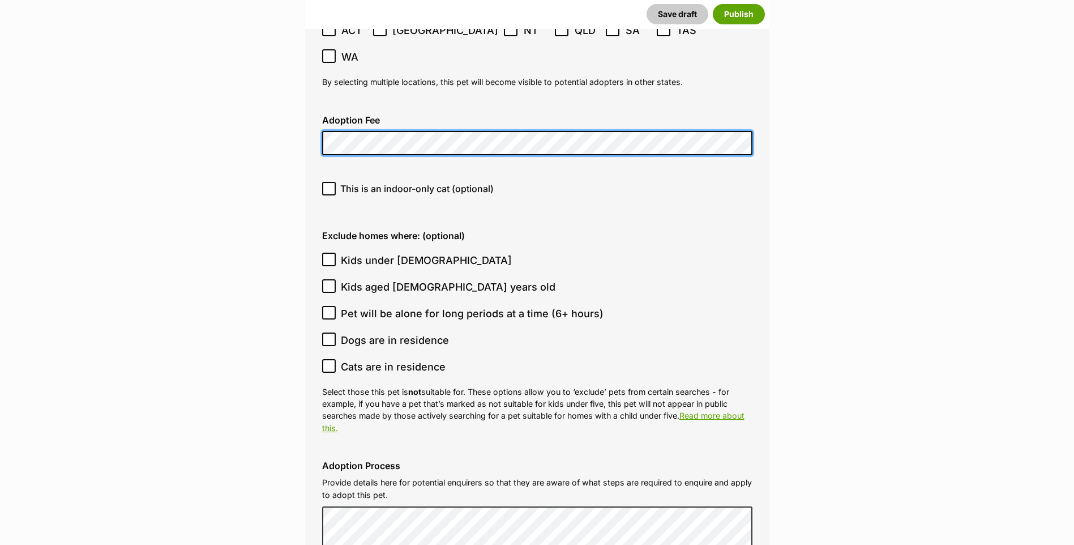
scroll to position [2997, 0]
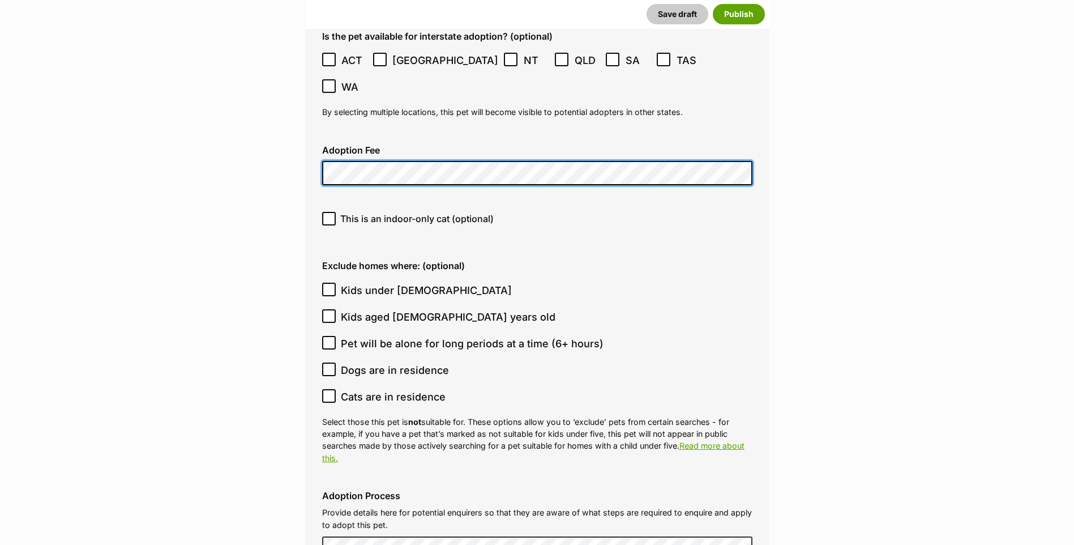
click at [341, 283] on span "Kids under [DEMOGRAPHIC_DATA]" at bounding box center [426, 290] width 171 height 15
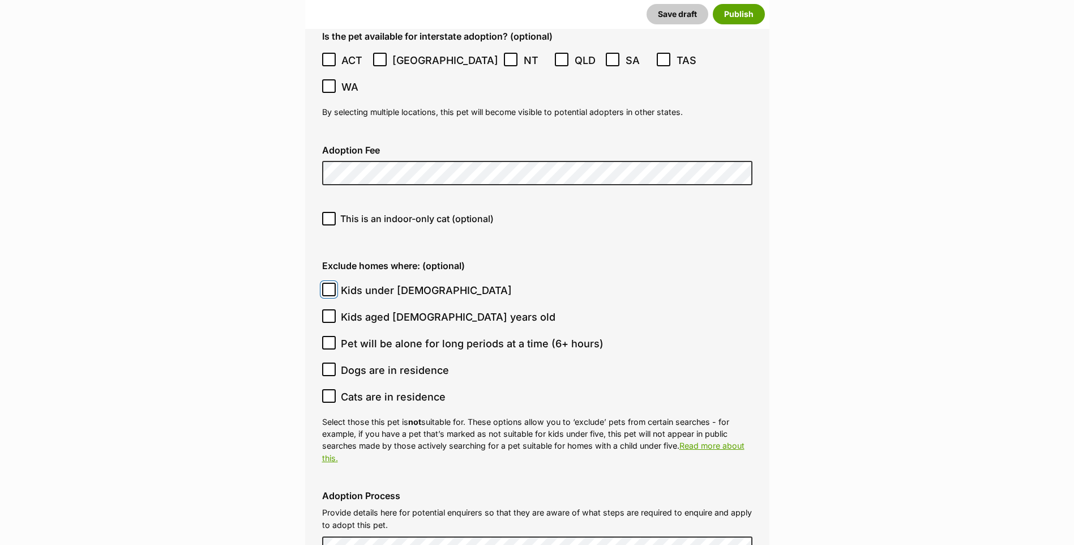
click at [336, 283] on input "Kids under [DEMOGRAPHIC_DATA]" at bounding box center [329, 290] width 14 height 14
checkbox input "true"
click at [351, 309] on span "Kids aged [DEMOGRAPHIC_DATA] years old" at bounding box center [448, 316] width 215 height 15
click at [336, 309] on input "Kids aged [DEMOGRAPHIC_DATA] years old" at bounding box center [329, 316] width 14 height 14
checkbox input "true"
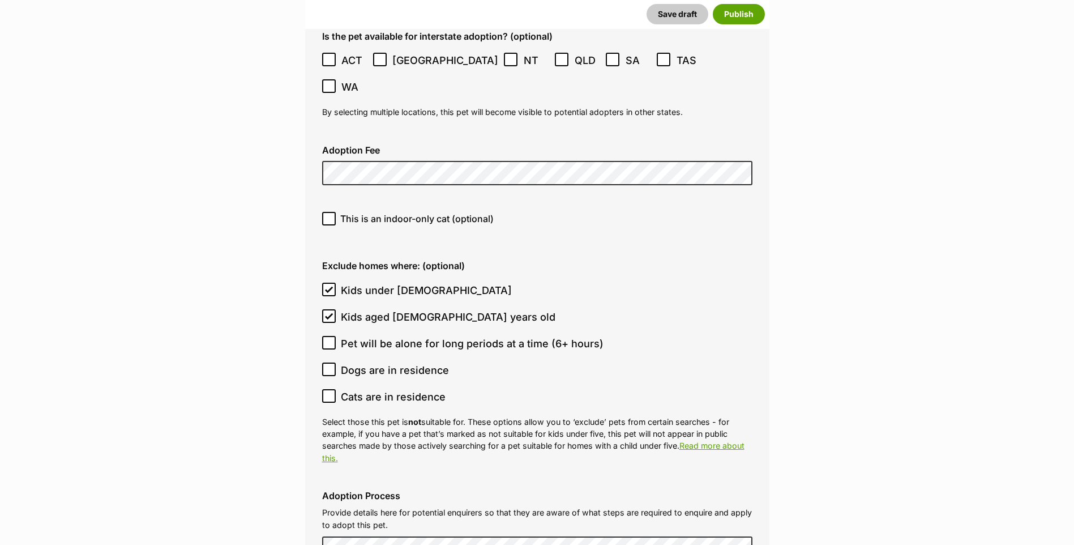
click at [390, 362] on span "Dogs are in residence" at bounding box center [395, 369] width 108 height 15
click at [336, 362] on input "Dogs are in residence" at bounding box center [329, 369] width 14 height 14
checkbox input "true"
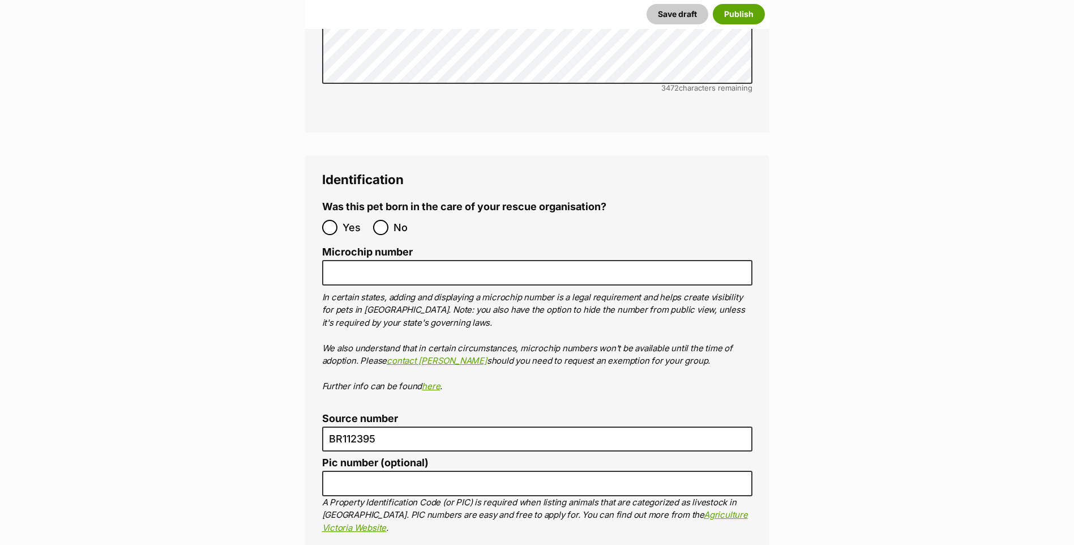
scroll to position [3734, 0]
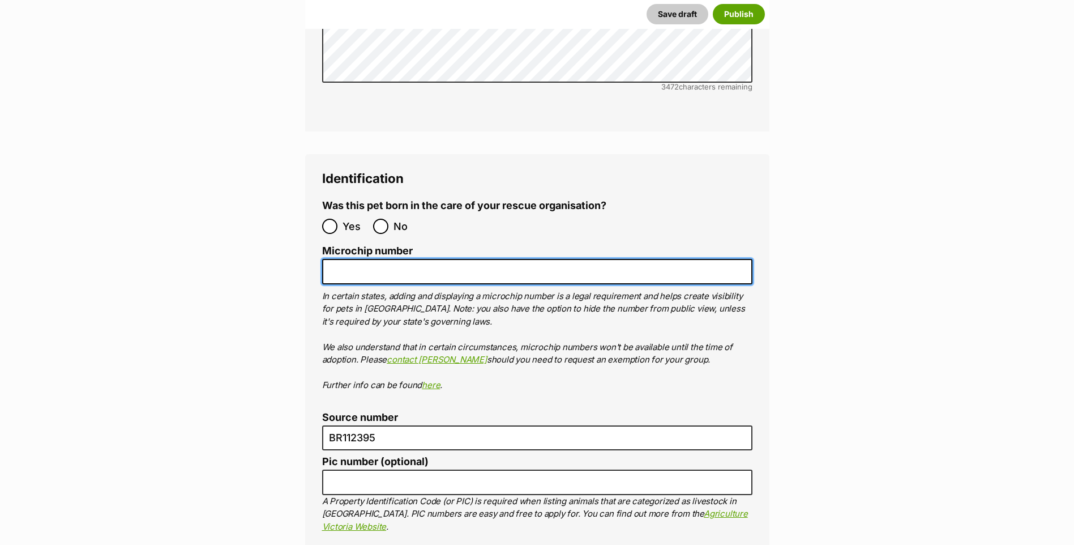
click at [371, 259] on input "Microchip number" at bounding box center [537, 271] width 430 height 25
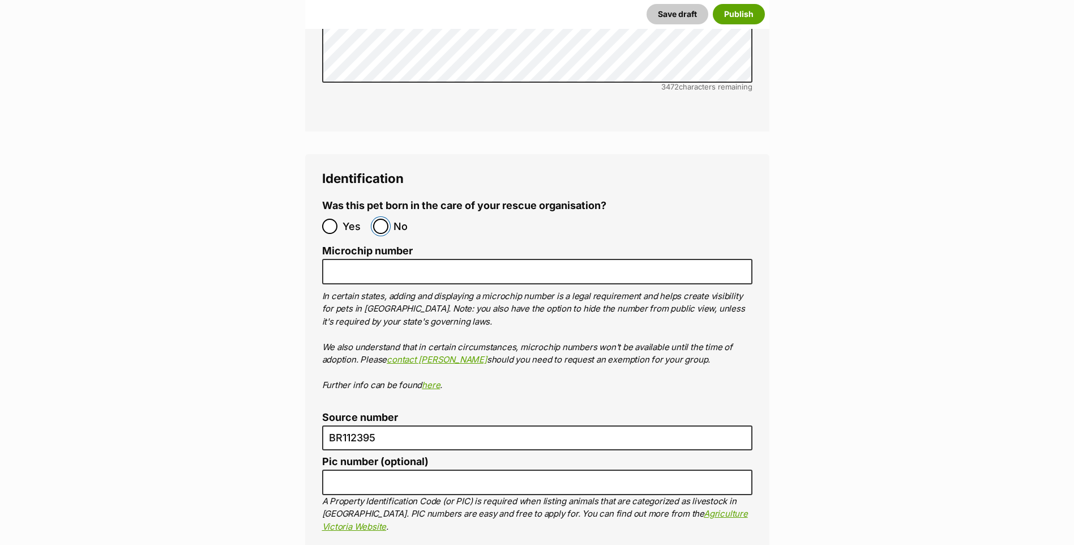
click at [384, 219] on input "No" at bounding box center [380, 226] width 15 height 15
radio input "true"
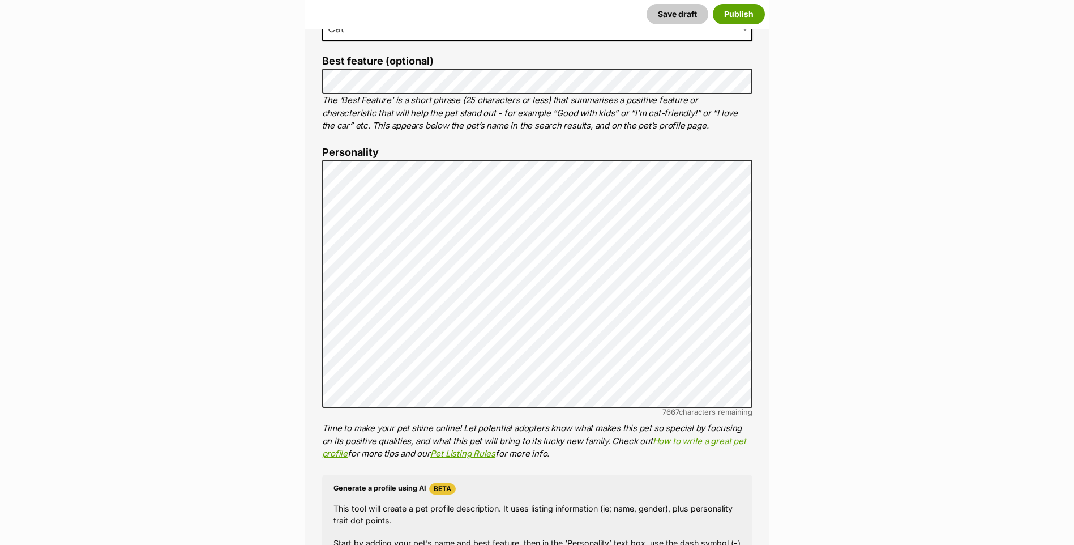
scroll to position [562, 0]
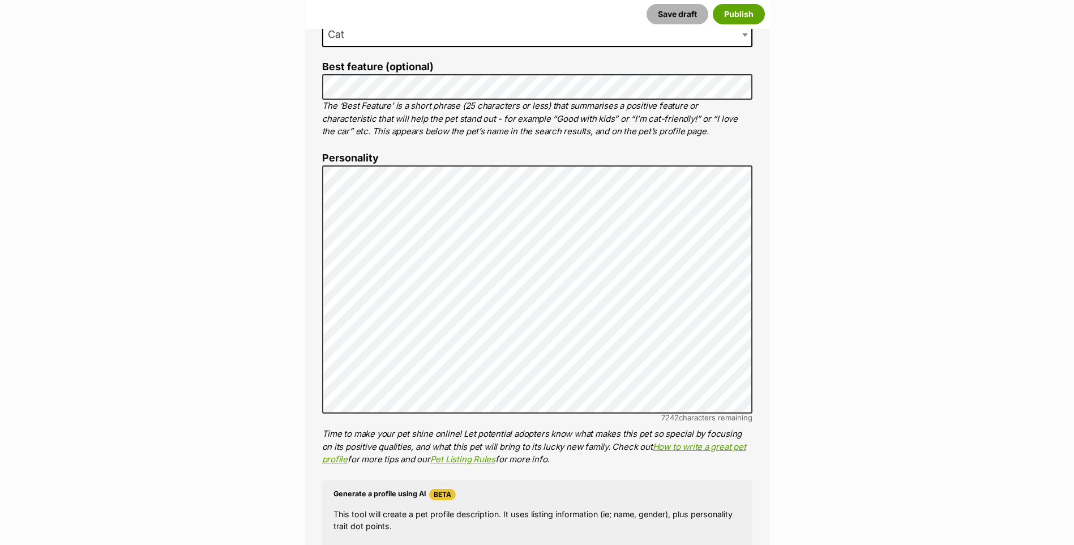
click at [674, 14] on button "Save draft" at bounding box center [678, 14] width 62 height 20
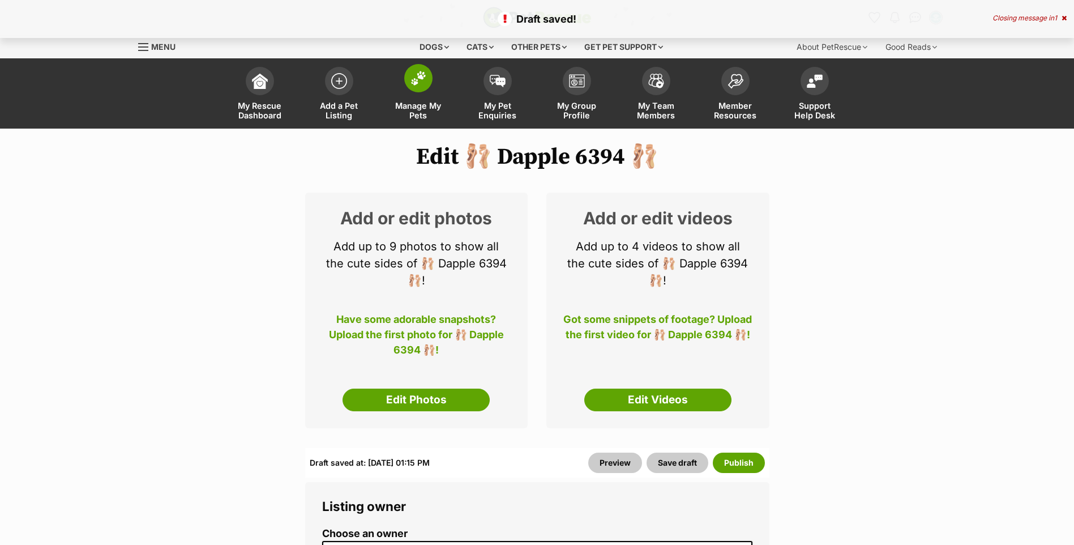
drag, startPoint x: 392, startPoint y: 83, endPoint x: 398, endPoint y: 80, distance: 6.8
click at [392, 83] on link "Manage My Pets" at bounding box center [418, 94] width 79 height 67
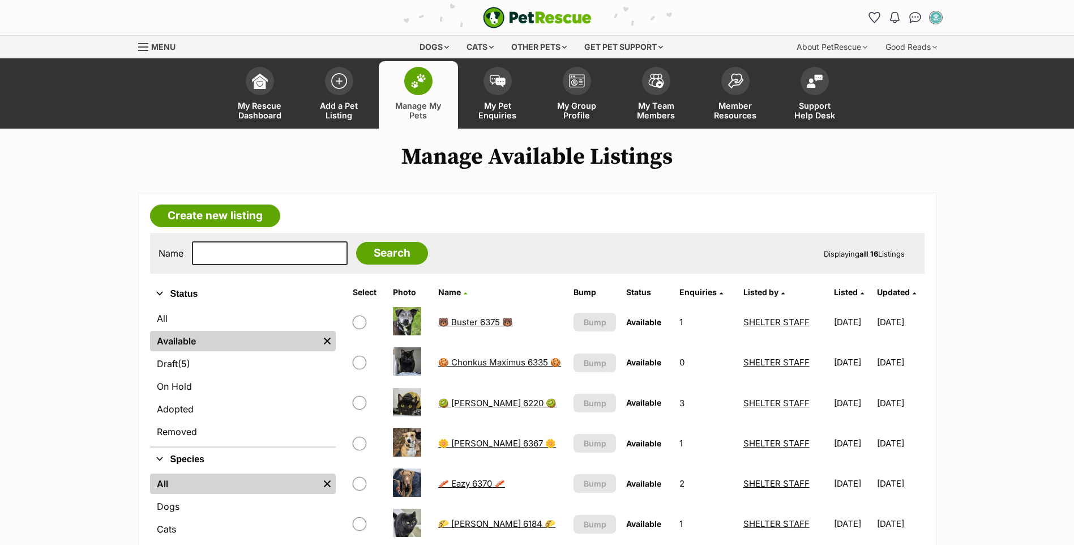
click at [202, 352] on ul "All Available Remove filter Draft (5) Items On Hold Adopted Removed" at bounding box center [243, 376] width 186 height 140
click at [199, 364] on link "Draft (5) Items" at bounding box center [243, 363] width 186 height 20
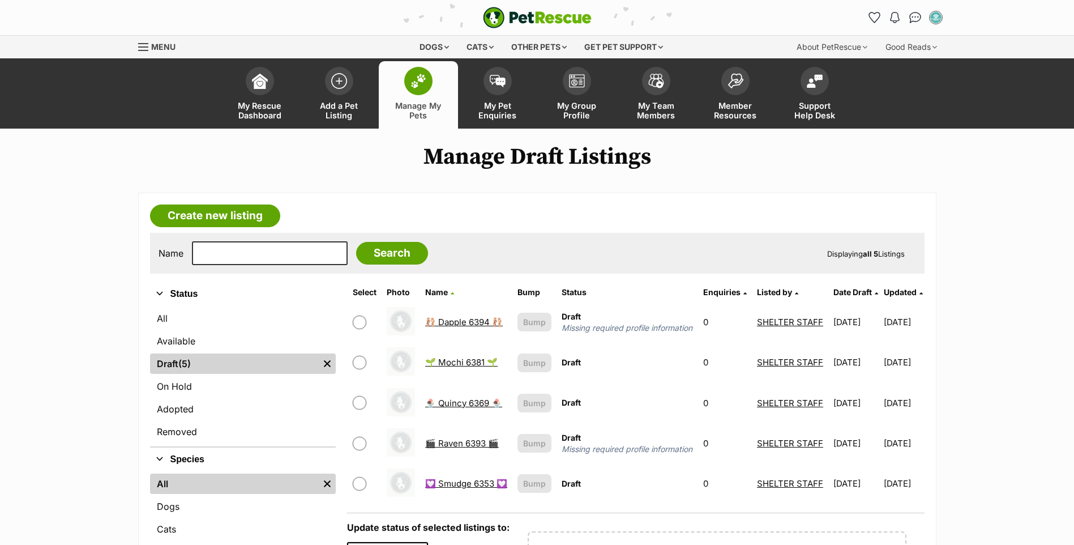
click at [441, 449] on link "🎬 Raven 6393 🎬" at bounding box center [462, 443] width 74 height 11
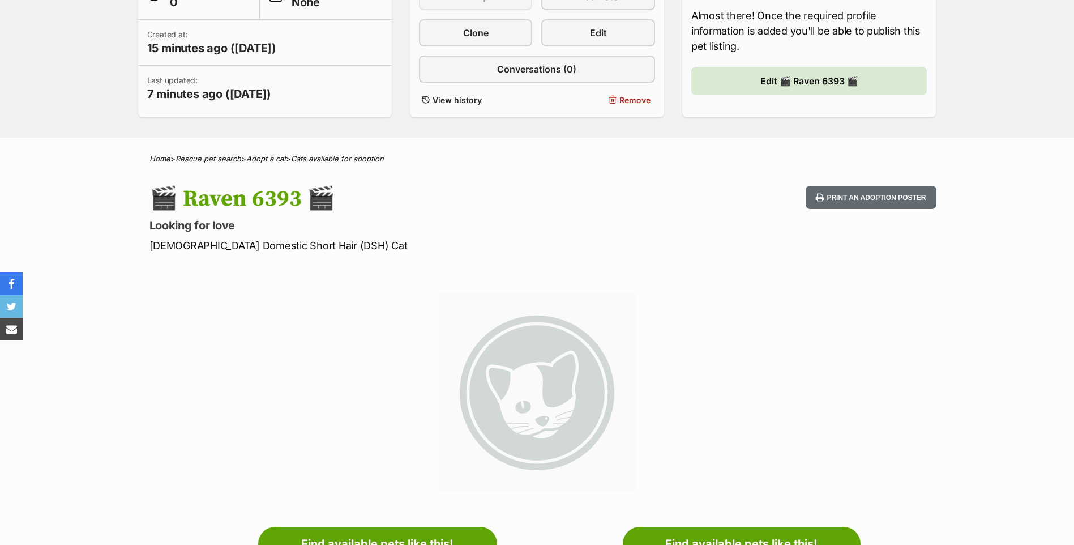
scroll to position [227, 0]
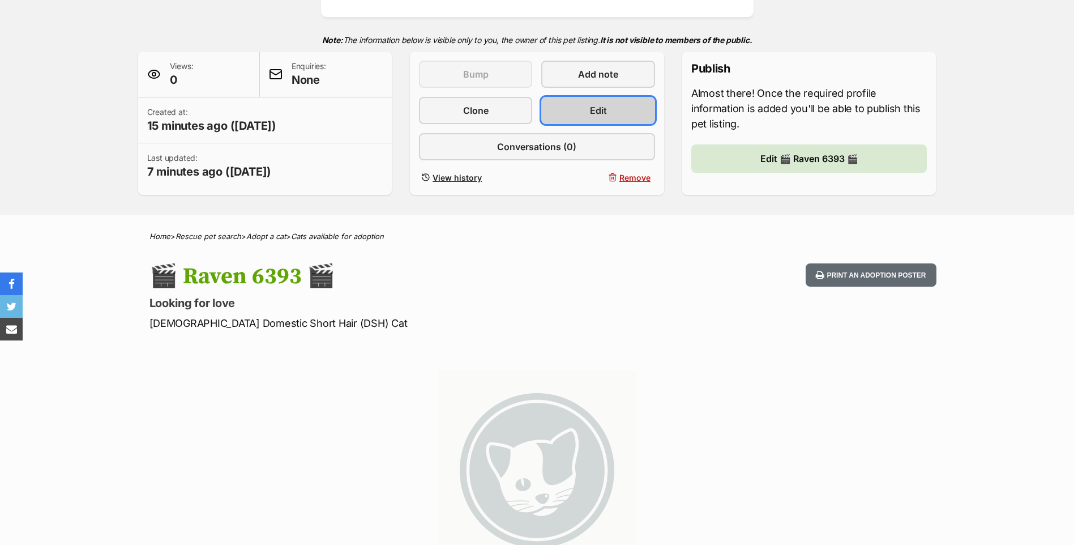
click at [636, 104] on link "Edit" at bounding box center [597, 110] width 113 height 27
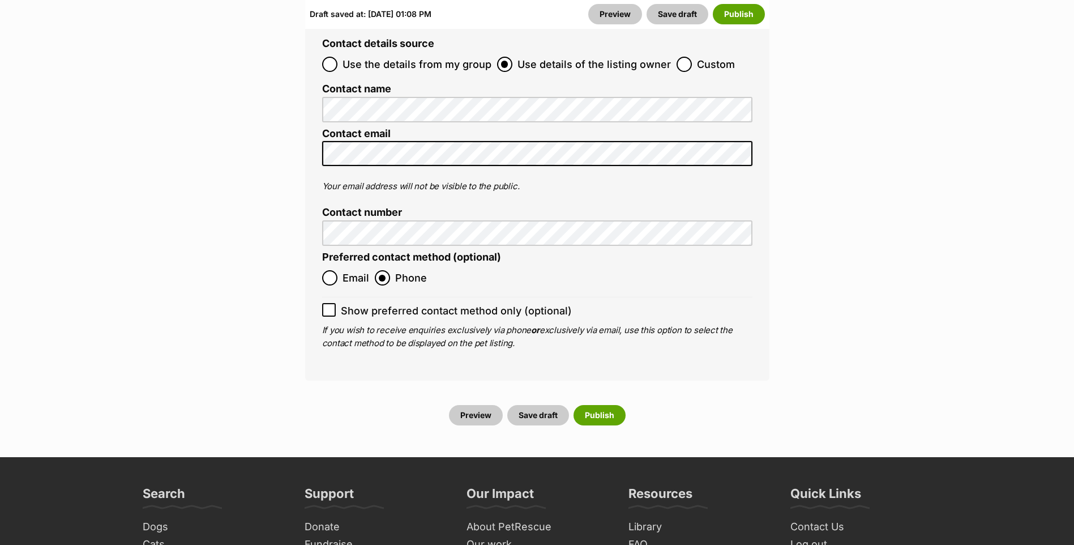
scroll to position [4700, 0]
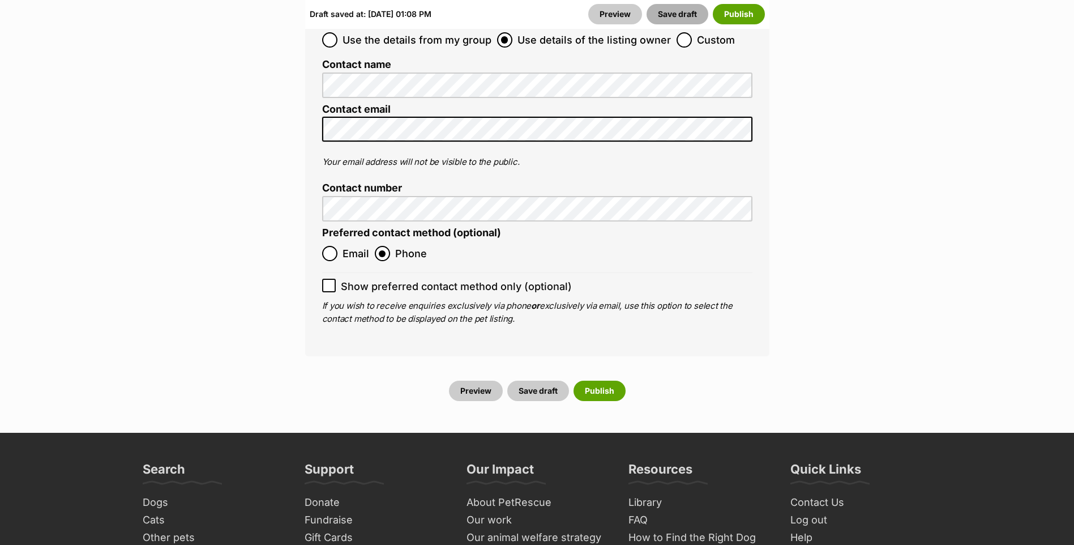
drag, startPoint x: 693, startPoint y: 7, endPoint x: 686, endPoint y: 12, distance: 8.4
click at [691, 8] on button "Save draft" at bounding box center [678, 14] width 62 height 20
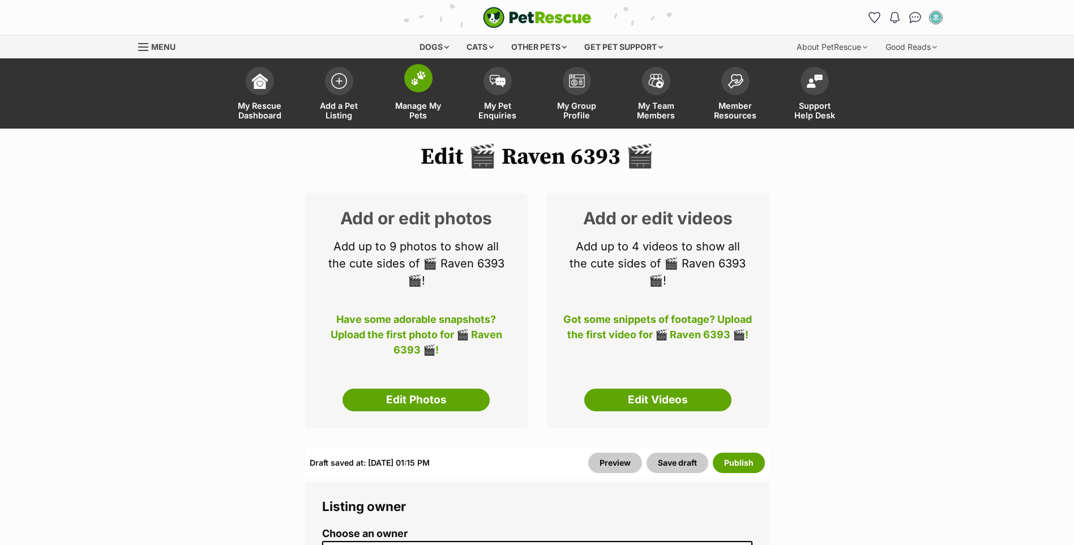
click at [415, 84] on img at bounding box center [419, 78] width 16 height 15
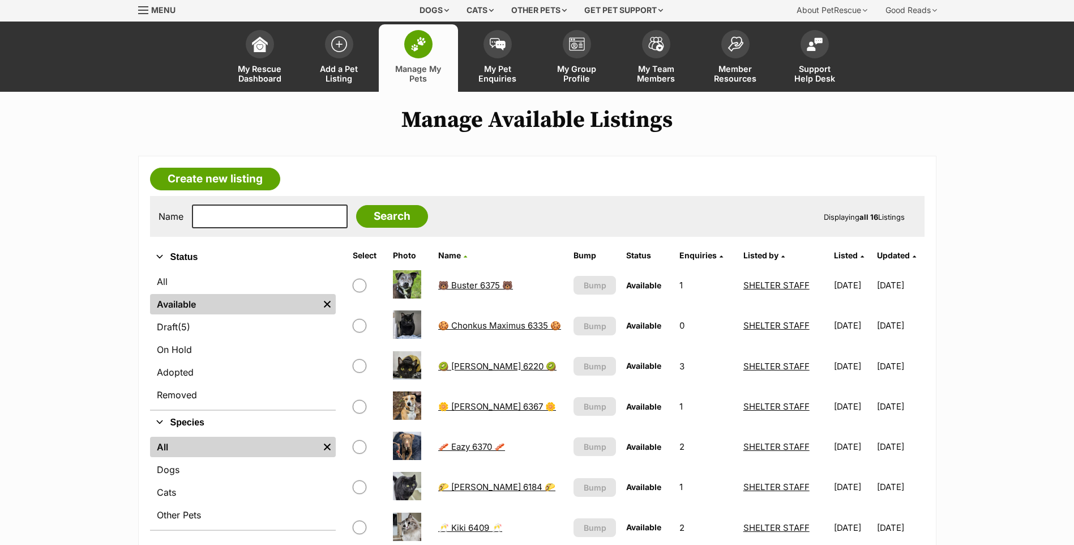
scroll to position [57, 0]
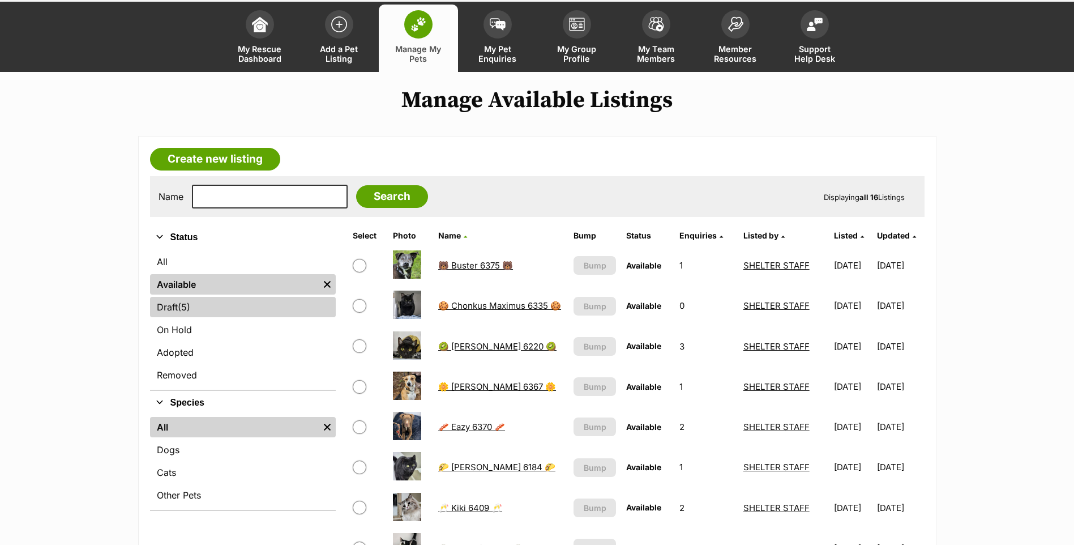
click at [236, 302] on link "Draft (5) Items" at bounding box center [243, 307] width 186 height 20
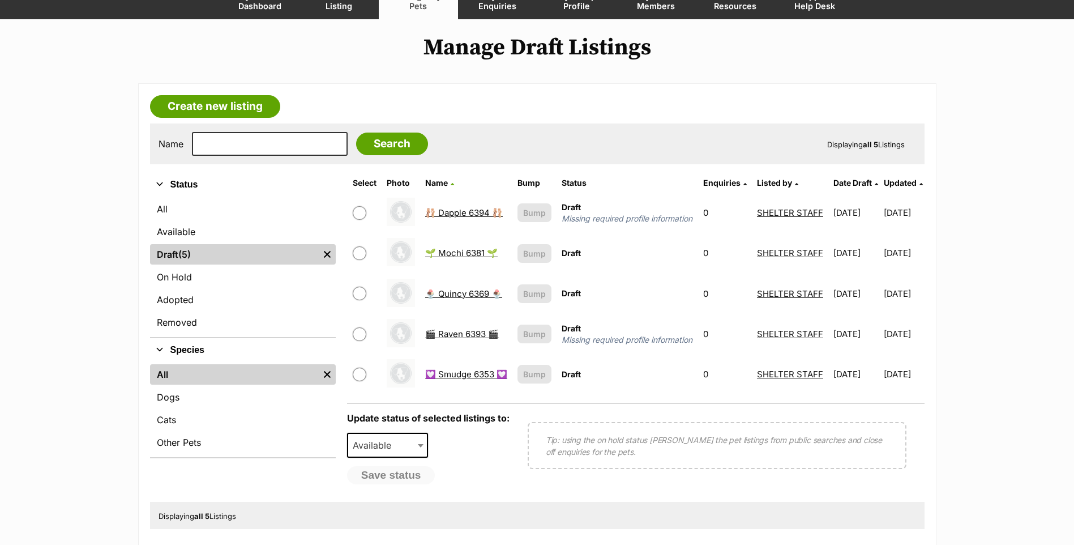
scroll to position [113, 0]
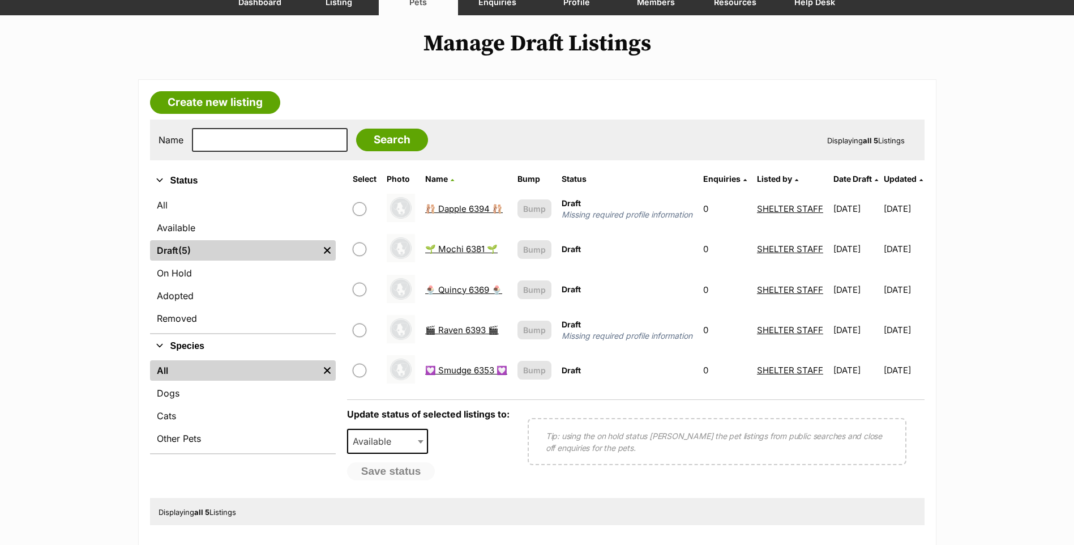
click at [462, 212] on link "🩰 Dapple 6394 🩰" at bounding box center [464, 208] width 78 height 11
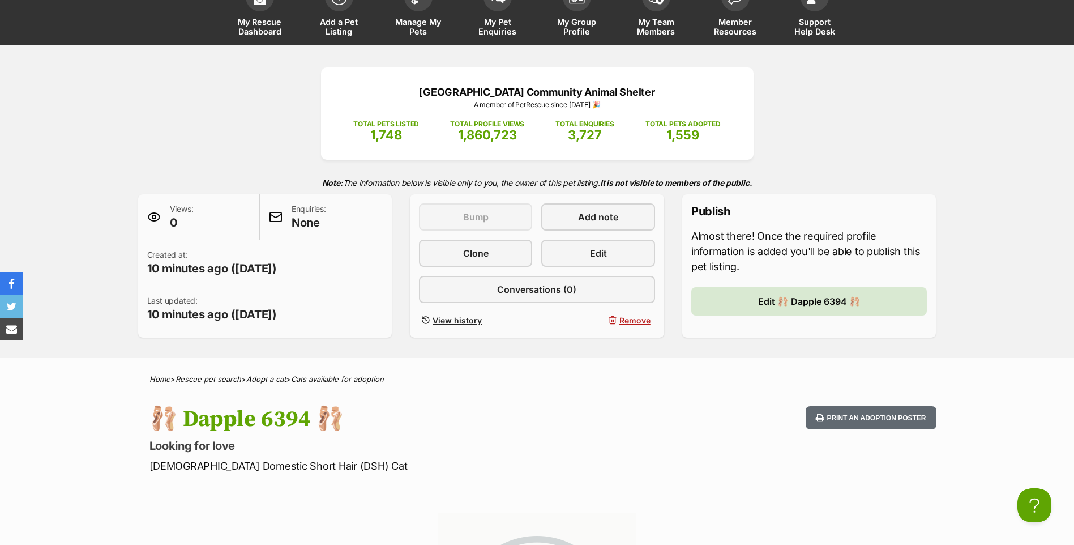
scroll to position [57, 0]
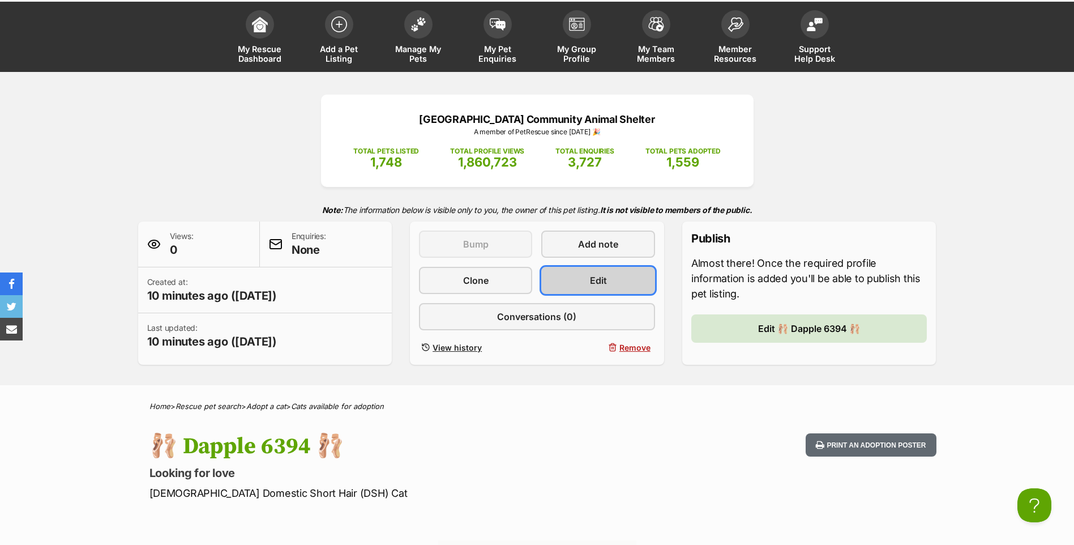
click at [600, 277] on span "Edit" at bounding box center [598, 281] width 17 height 14
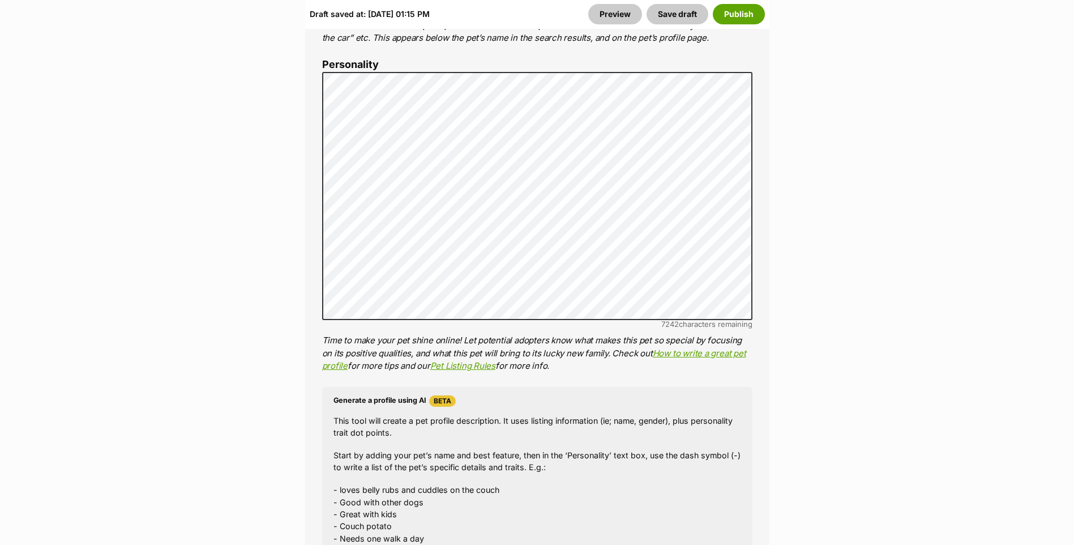
scroll to position [793, 0]
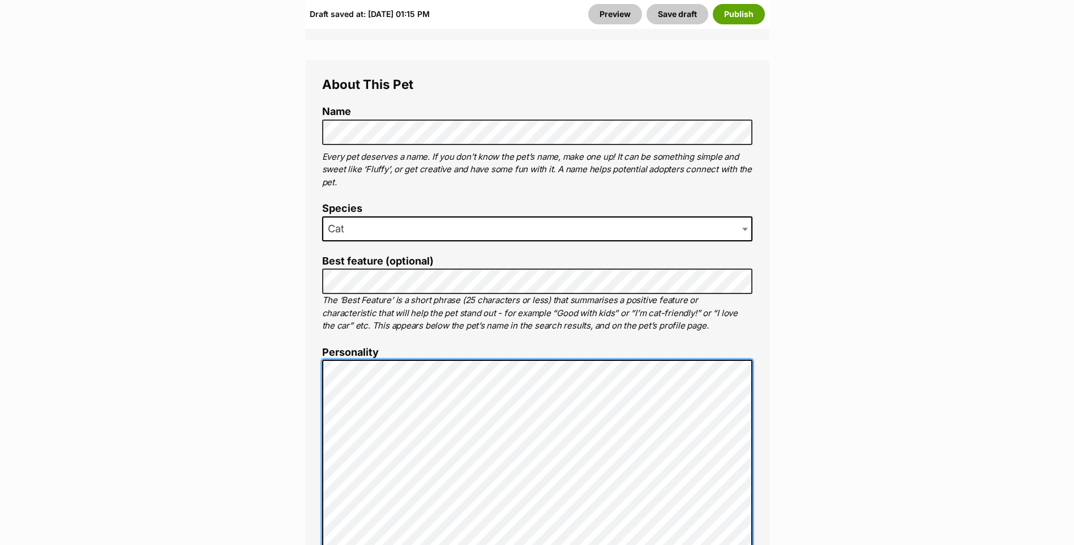
scroll to position [623, 0]
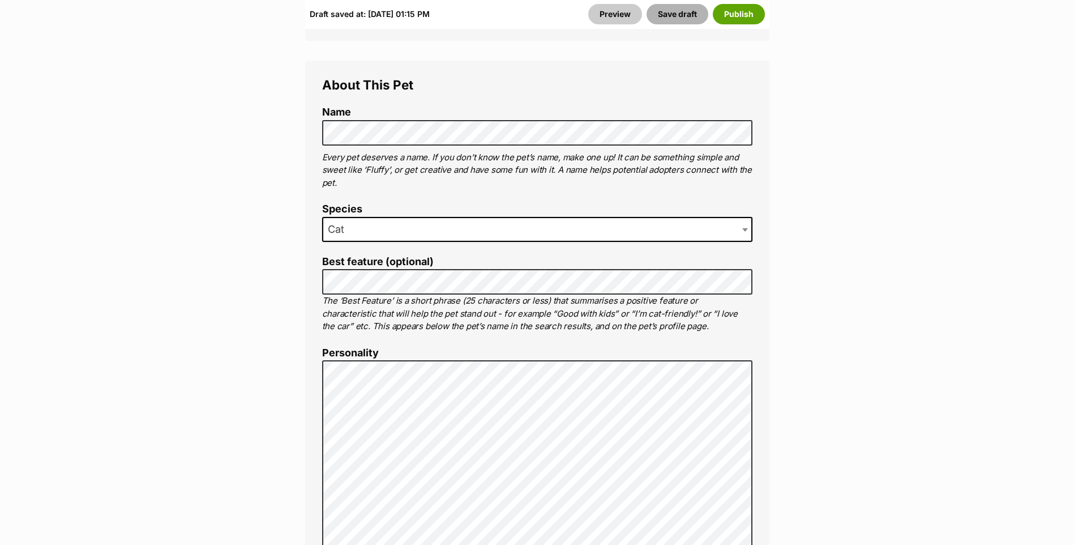
click at [682, 24] on button "Save draft" at bounding box center [678, 14] width 62 height 20
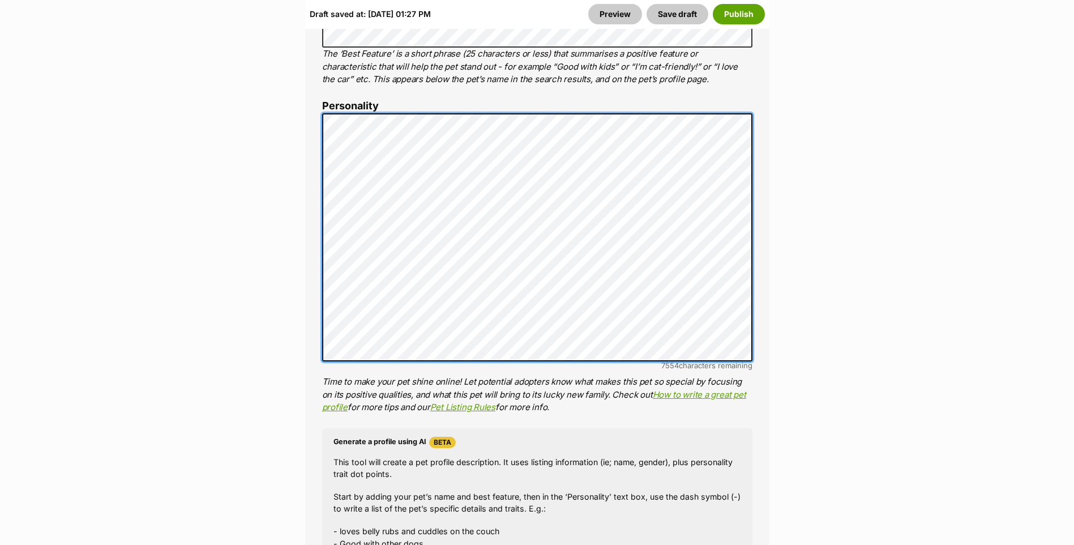
scroll to position [849, 0]
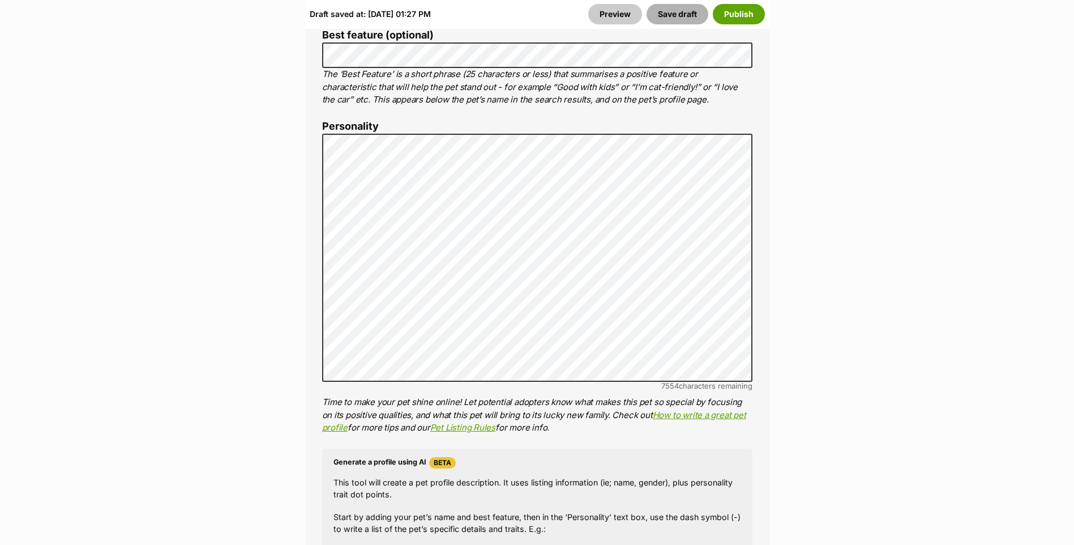
click at [671, 22] on button "Save draft" at bounding box center [678, 14] width 62 height 20
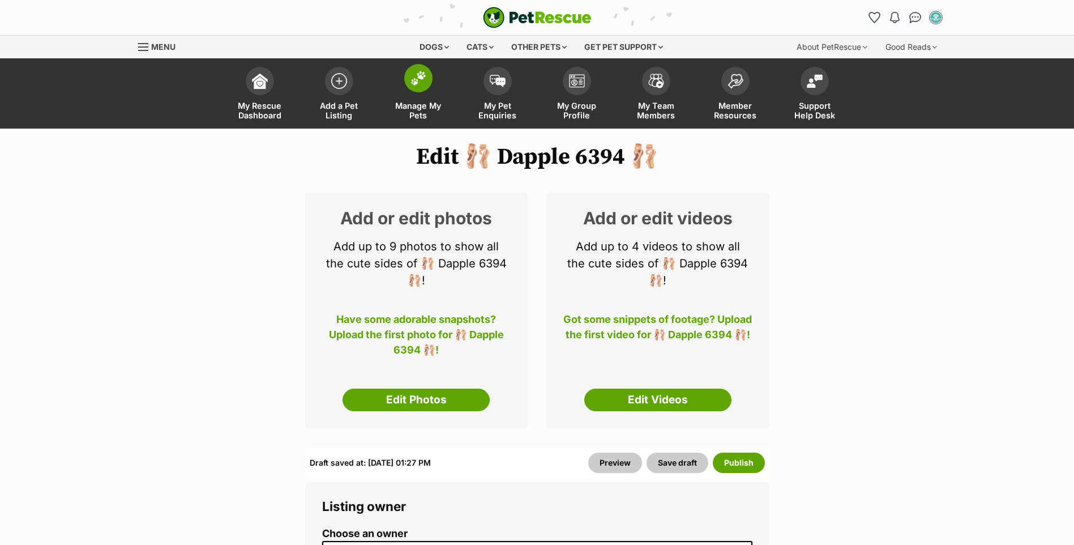
click at [426, 93] on link "Manage My Pets" at bounding box center [418, 94] width 79 height 67
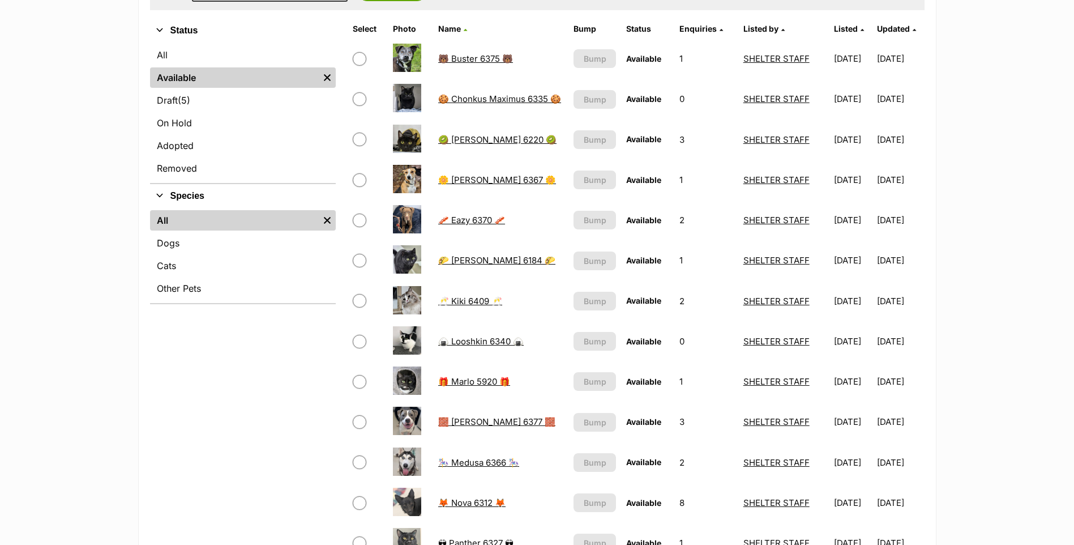
scroll to position [283, 0]
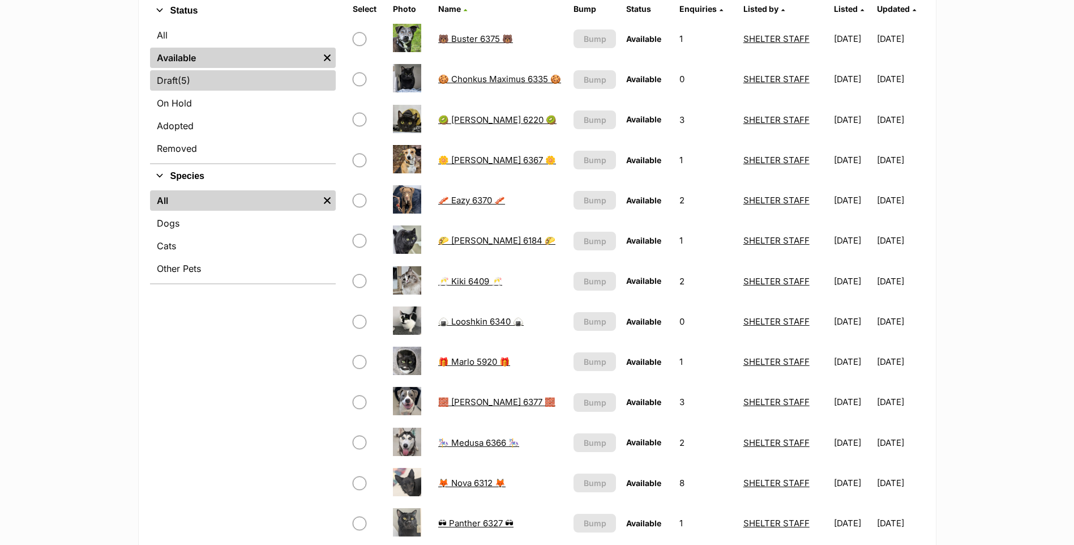
click at [237, 80] on link "Draft (5) Items" at bounding box center [243, 80] width 186 height 20
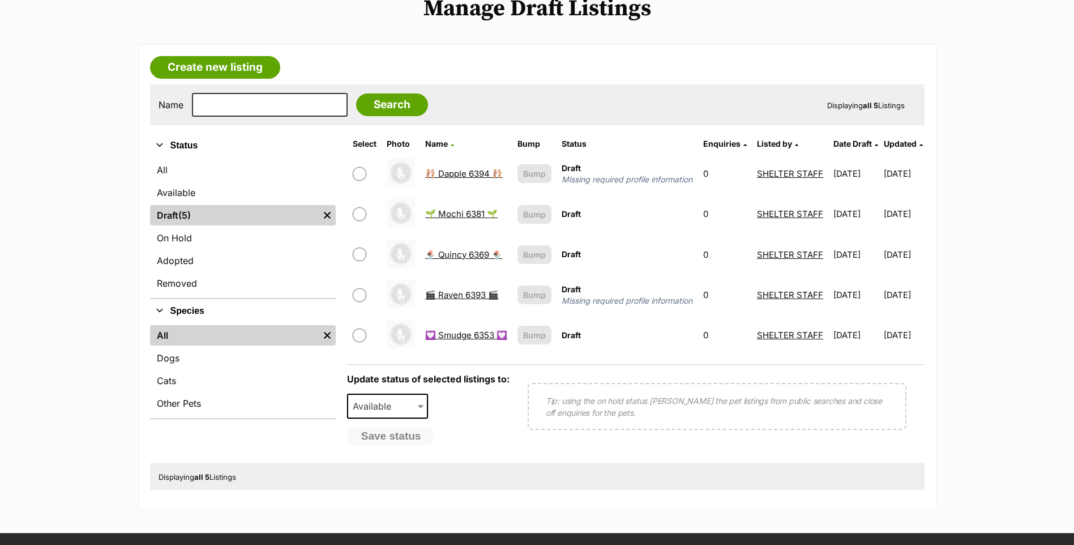
scroll to position [170, 0]
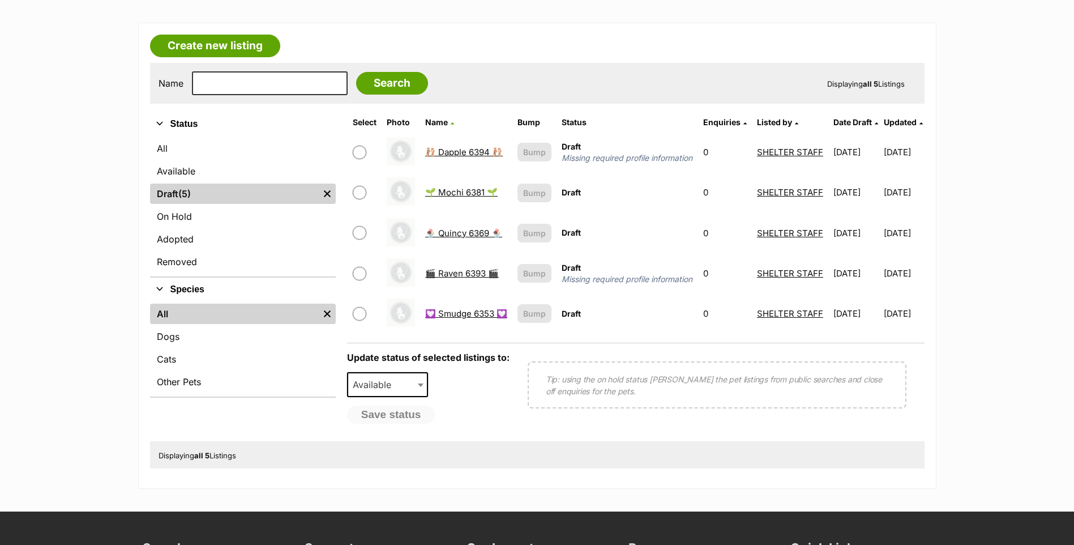
click at [452, 313] on link "💟 Smudge 6353 💟" at bounding box center [466, 313] width 82 height 11
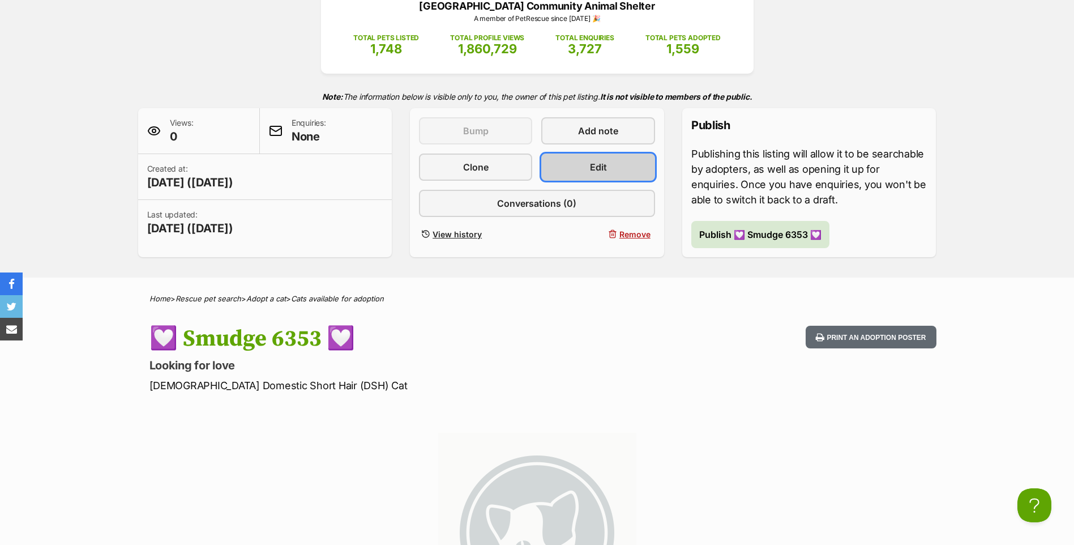
click at [595, 176] on link "Edit" at bounding box center [597, 166] width 113 height 27
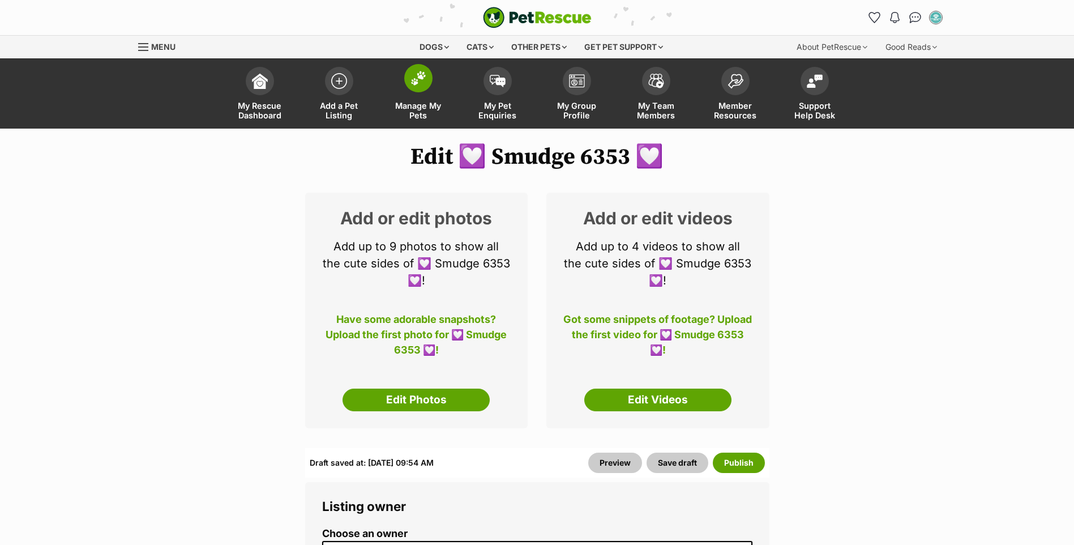
click at [433, 104] on span "Manage My Pets" at bounding box center [418, 110] width 51 height 19
